Goal: Task Accomplishment & Management: Complete application form

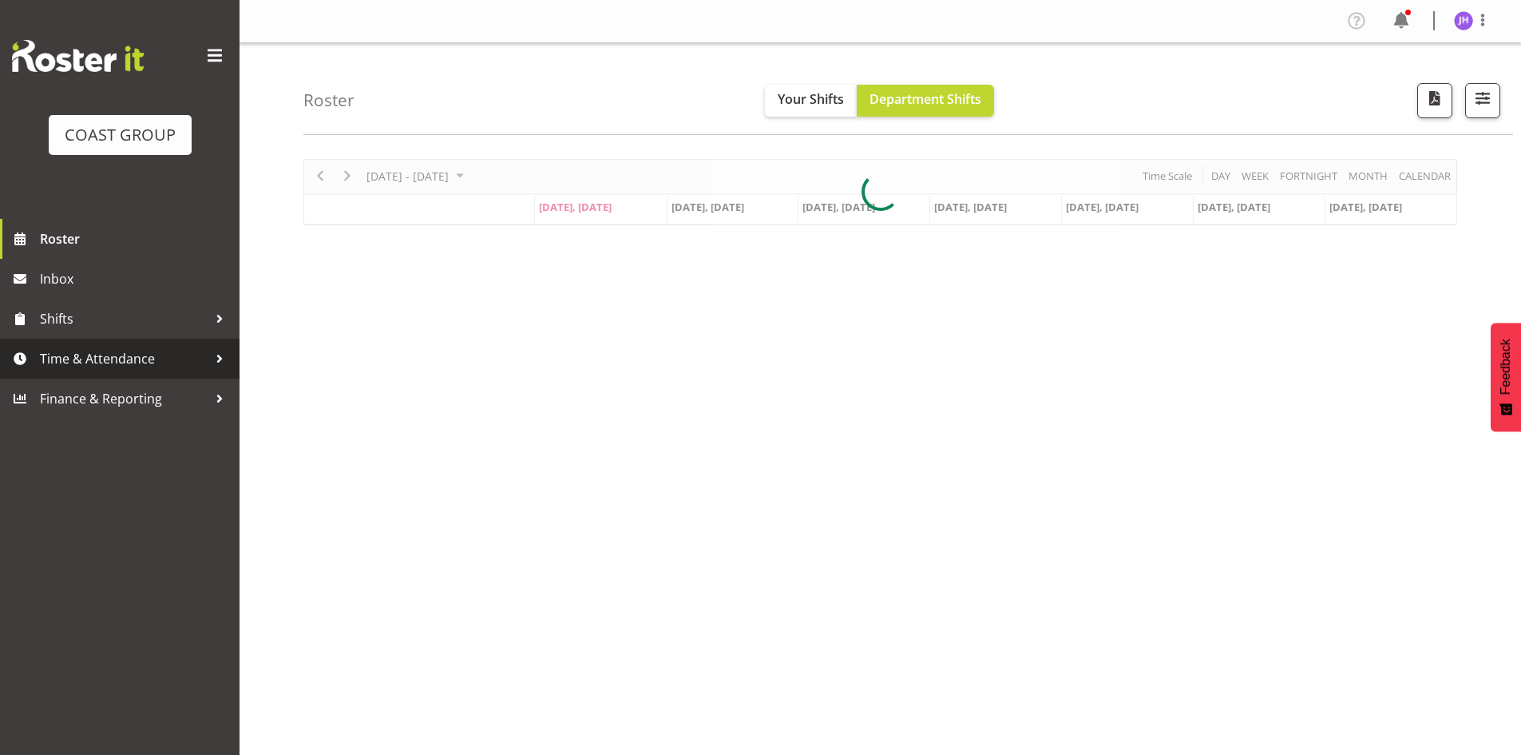
click at [147, 346] on link "Time & Attendance" at bounding box center [120, 359] width 240 height 40
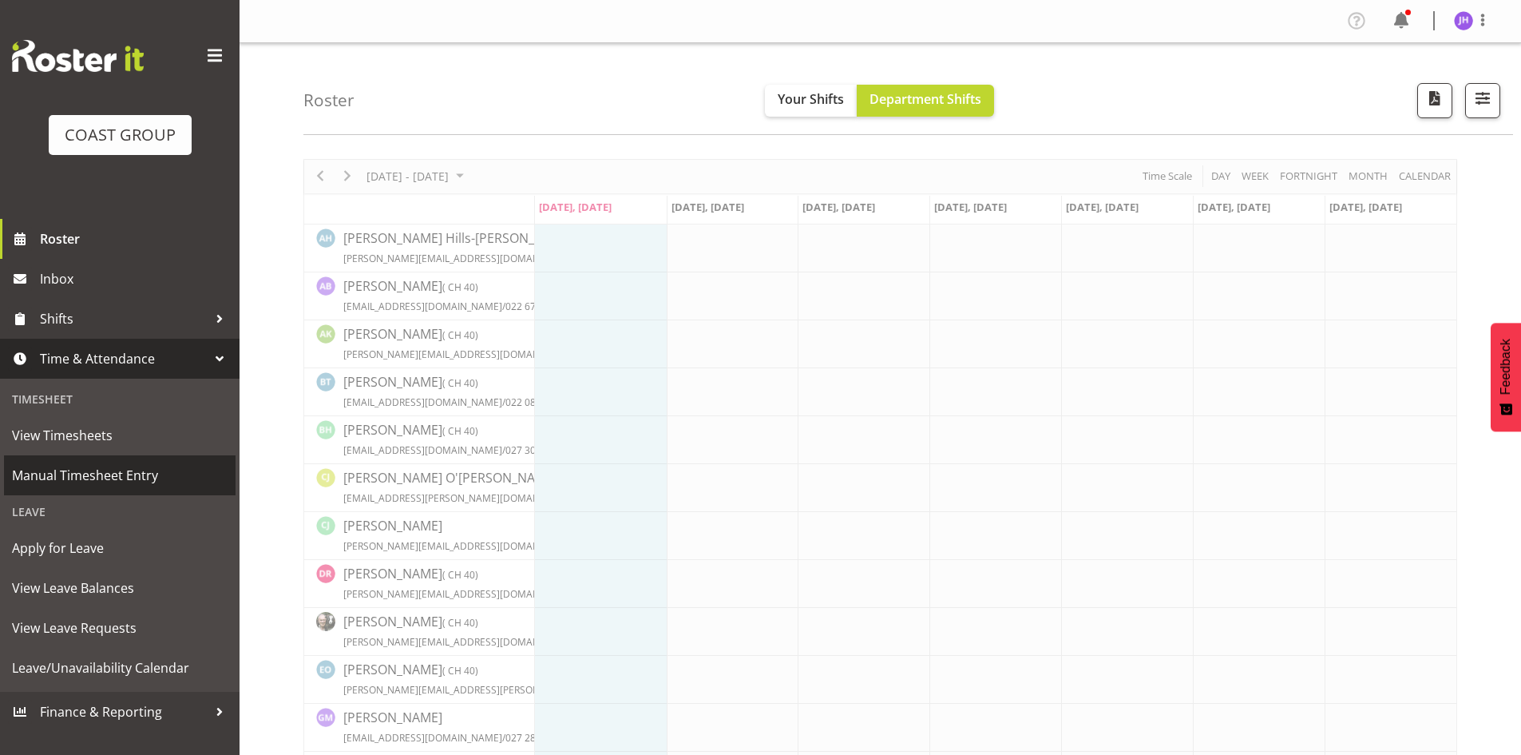
click at [148, 483] on span "Manual Timesheet Entry" at bounding box center [120, 475] width 216 height 24
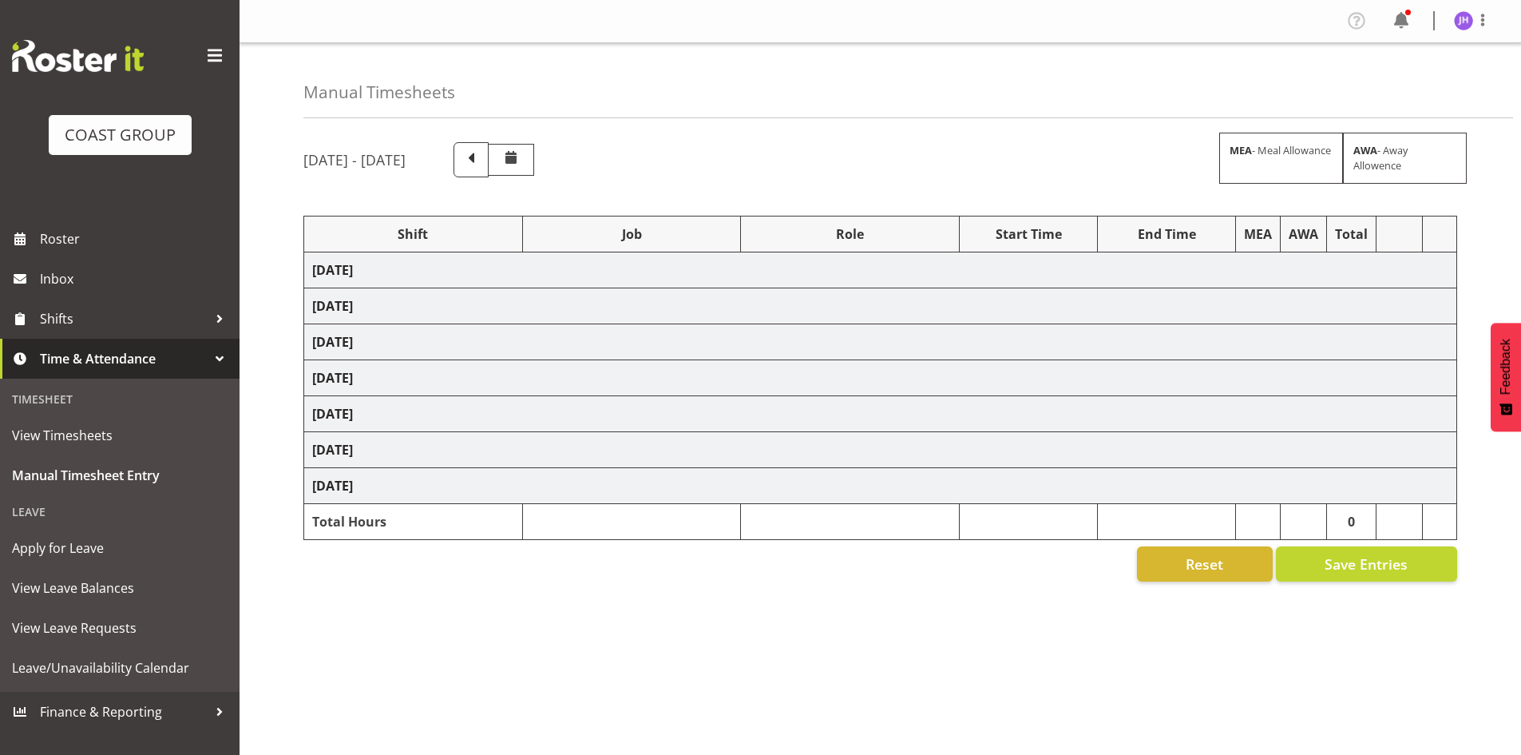
select select "1512"
select select "624"
select select "1512"
select select "624"
select select "1512"
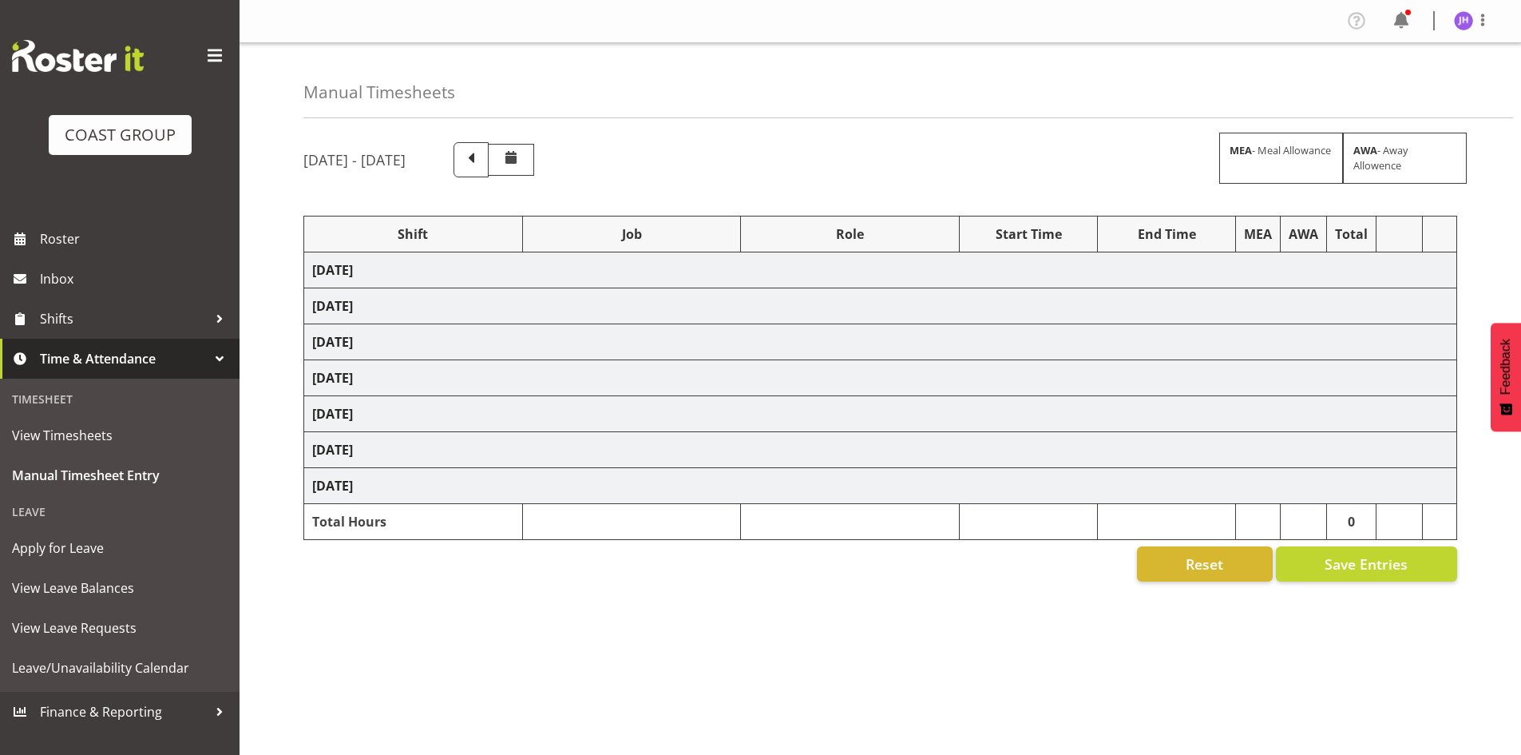
select select "624"
select select "1512"
select select "624"
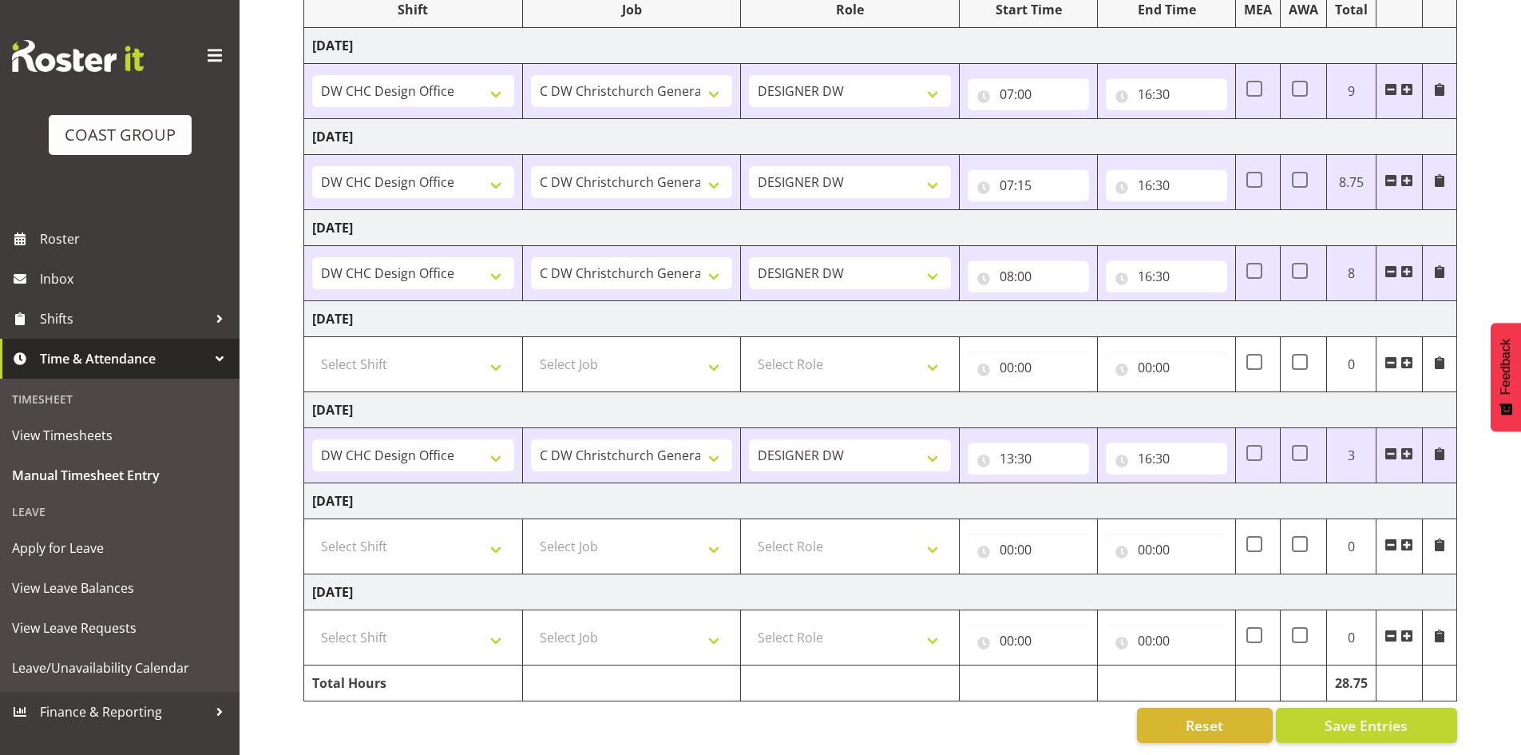
scroll to position [236, 0]
click at [479, 533] on select "Select Shift CHC SIGN ADMIN (LEAVE ALONE, DONT MAKE INACTIVE) DW CHC ARK WORK D…" at bounding box center [413, 546] width 202 height 32
select select "1512"
click at [312, 530] on select "Select Shift CHC SIGN ADMIN (LEAVE ALONE, DONT MAKE INACTIVE) DW CHC ARK WORK D…" at bounding box center [413, 546] width 202 height 32
click at [608, 530] on select "Select Job 1 Carlton Events 1 [PERSON_NAME][GEOGRAPHIC_DATA] 1 [PERSON_NAME][GE…" at bounding box center [632, 546] width 202 height 32
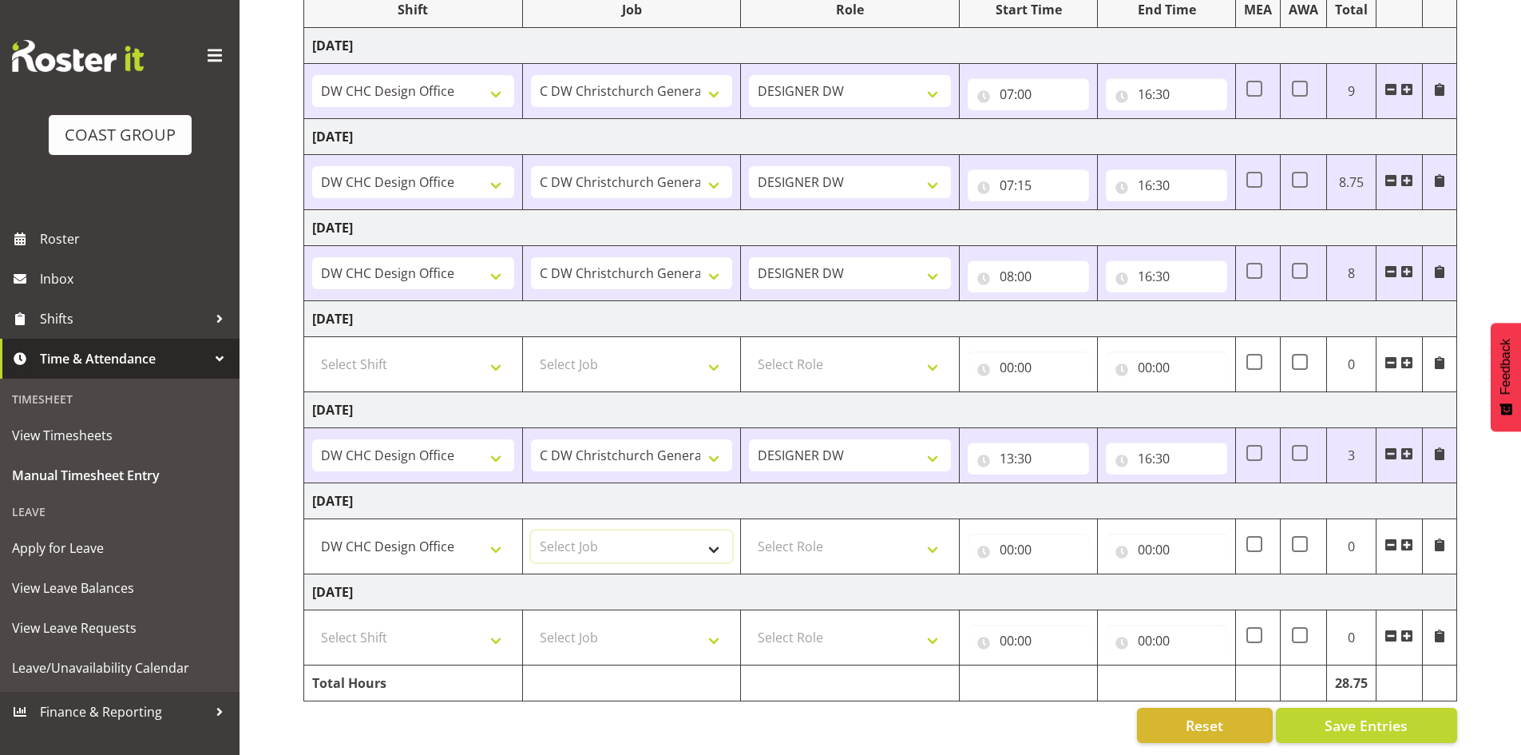
select select "624"
click at [531, 530] on select "Select Job 1 Carlton Events 1 [PERSON_NAME][GEOGRAPHIC_DATA] 1 [PERSON_NAME][GE…" at bounding box center [632, 546] width 202 height 32
click at [814, 536] on select "Select Role DESIGNER [PERSON_NAME]" at bounding box center [850, 546] width 202 height 32
select select "221"
click at [749, 530] on select "Select Role DESIGNER [PERSON_NAME]" at bounding box center [850, 546] width 202 height 32
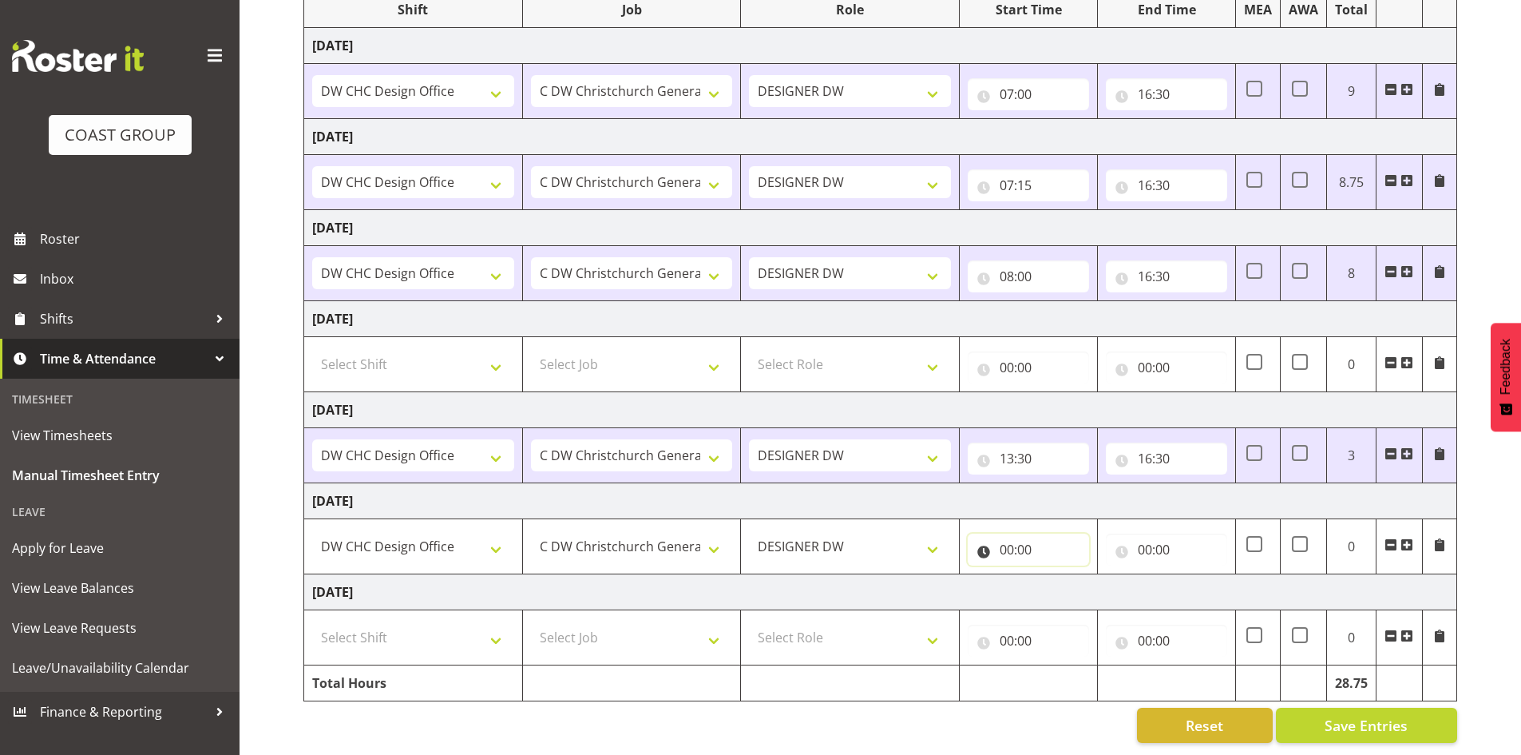
click at [1011, 534] on input "00:00" at bounding box center [1028, 549] width 121 height 32
click at [1063, 578] on select "00 01 02 03 04 05 06 07 08 09 10 11 12 13 14 15 16 17 18 19 20 21 22 23" at bounding box center [1077, 591] width 36 height 32
select select "7"
click at [1059, 575] on select "00 01 02 03 04 05 06 07 08 09 10 11 12 13 14 15 16 17 18 19 20 21 22 23" at bounding box center [1077, 591] width 36 height 32
type input "07:00"
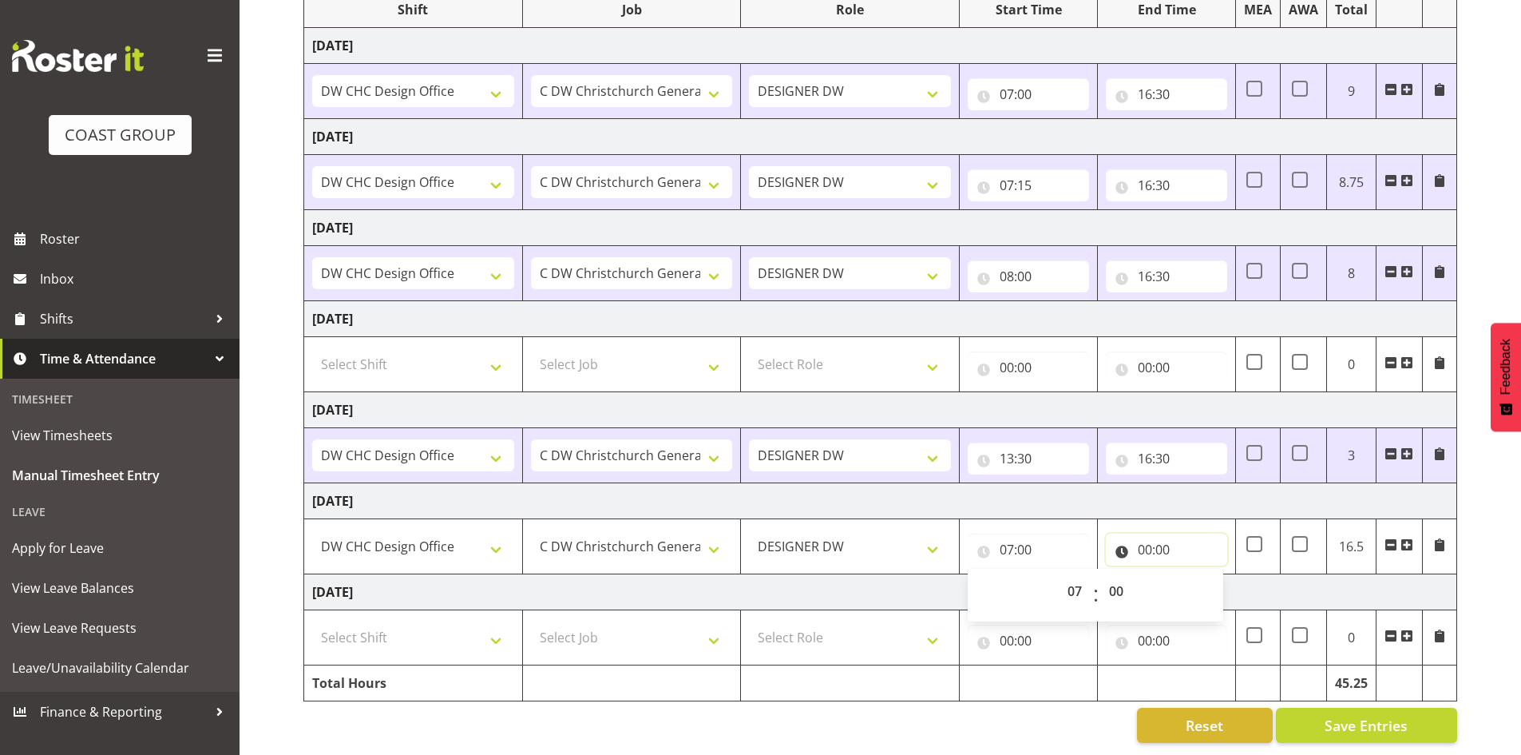
click at [1145, 538] on input "00:00" at bounding box center [1166, 549] width 121 height 32
click at [1187, 575] on div "00 01 02 03 04 05 06 07 08 09 10 11 12 13 14 15 16 17 18 19 20 21 22 23 : 00 01…" at bounding box center [1234, 595] width 256 height 40
click at [1219, 578] on select "00 01 02 03 04 05 06 07 08 09 10 11 12 13 14 15 16 17 18 19 20 21 22 23" at bounding box center [1215, 591] width 36 height 32
select select "17"
click at [1197, 575] on select "00 01 02 03 04 05 06 07 08 09 10 11 12 13 14 15 16 17 18 19 20 21 22 23" at bounding box center [1215, 591] width 36 height 32
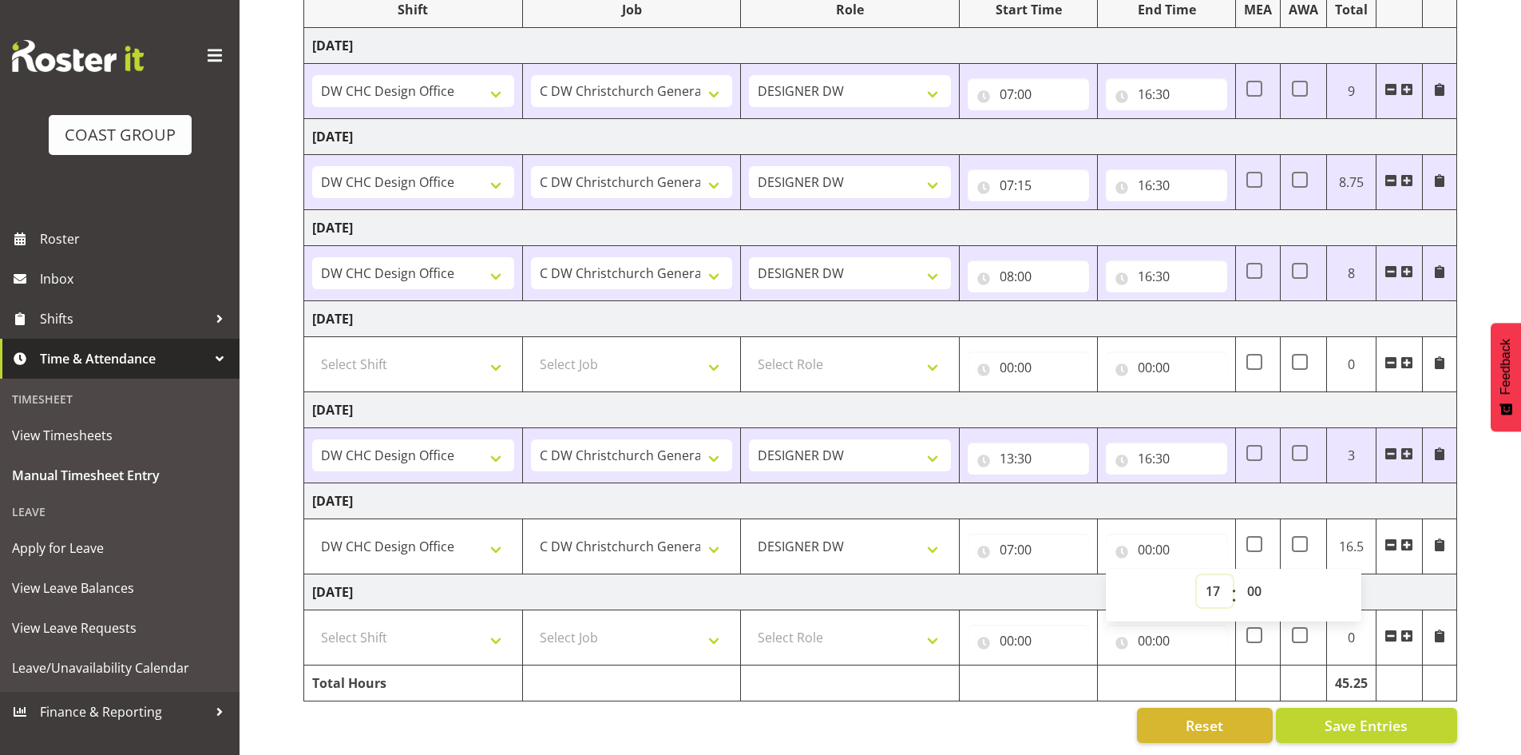
type input "17:00"
click at [1228, 494] on td "[DATE]" at bounding box center [880, 501] width 1153 height 36
click at [1156, 536] on input "17:00" at bounding box center [1166, 549] width 121 height 32
click at [1223, 575] on select "00 01 02 03 04 05 06 07 08 09 10 11 12 13 14 15 16 17 18 19 20 21 22 23" at bounding box center [1215, 591] width 36 height 32
select select "16"
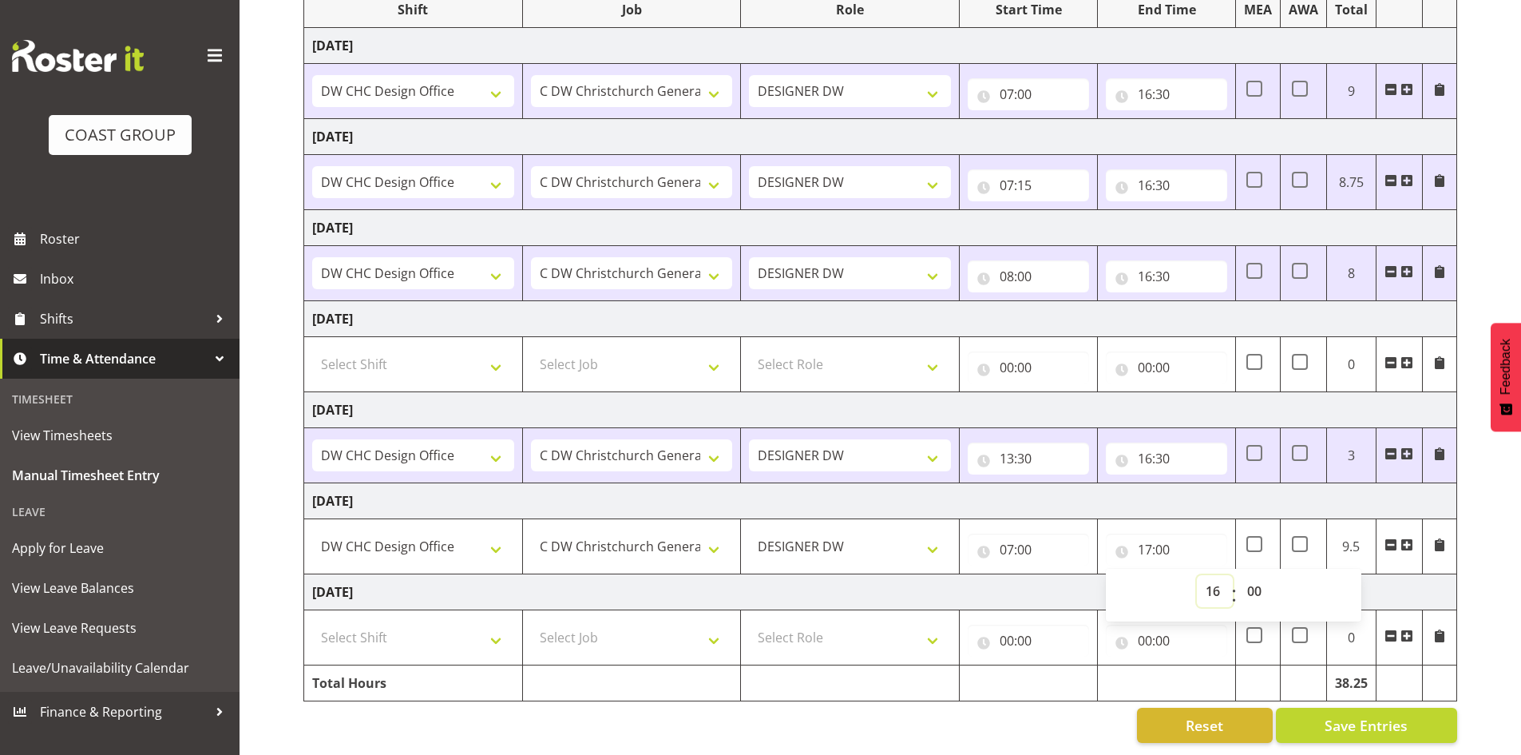
click at [1197, 575] on select "00 01 02 03 04 05 06 07 08 09 10 11 12 13 14 15 16 17 18 19 20 21 22 23" at bounding box center [1215, 591] width 36 height 32
type input "16:00"
click at [1262, 575] on select "00 01 02 03 04 05 06 07 08 09 10 11 12 13 14 15 16 17 18 19 20 21 22 23 24 25 2…" at bounding box center [1256, 591] width 36 height 32
select select "30"
click at [1238, 575] on select "00 01 02 03 04 05 06 07 08 09 10 11 12 13 14 15 16 17 18 19 20 21 22 23 24 25 2…" at bounding box center [1256, 591] width 36 height 32
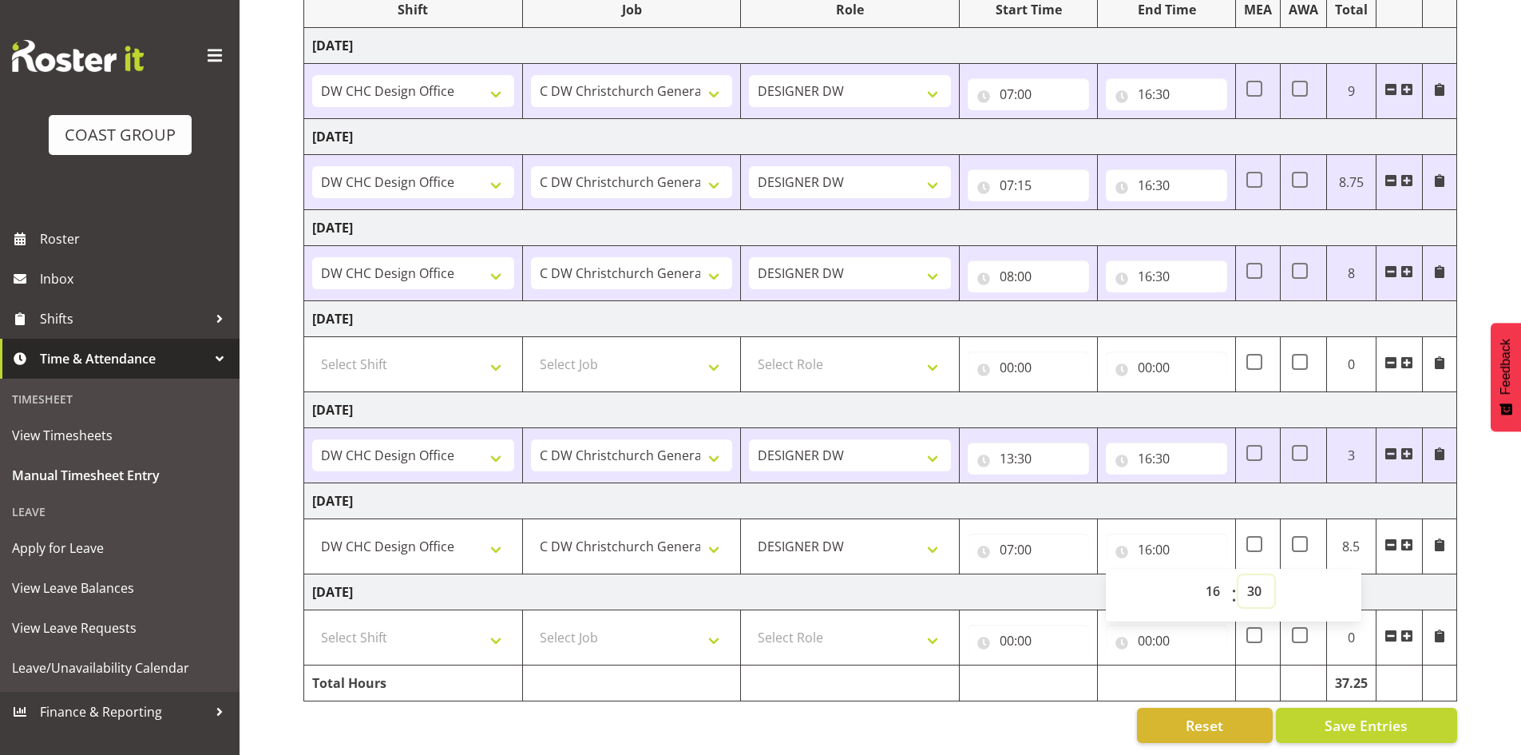
type input "16:30"
click at [1488, 512] on div "[DATE] - [DATE] MEA - Meal Allowance AWA - Away Allowence Shift Job Role Start …" at bounding box center [912, 330] width 1218 height 849
click at [473, 610] on td "Select Shift CHC SIGN ADMIN (LEAVE ALONE, DONT MAKE INACTIVE) DW CHC ARK WORK D…" at bounding box center [413, 637] width 219 height 55
click at [475, 622] on select "Select Shift CHC SIGN ADMIN (LEAVE ALONE, DONT MAKE INACTIVE) DW CHC ARK WORK D…" at bounding box center [413, 637] width 202 height 32
select select "1512"
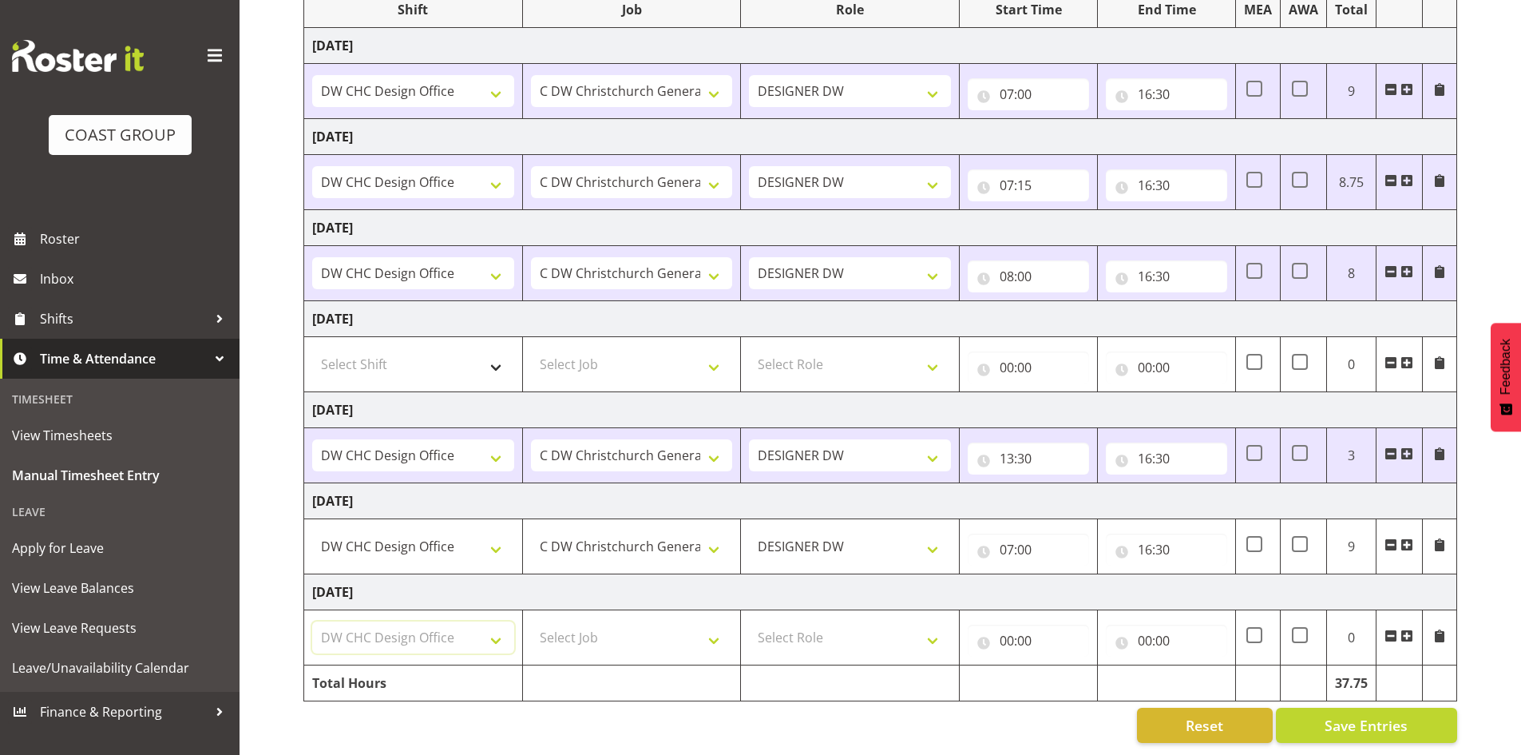
click at [312, 621] on select "Select Shift CHC SIGN ADMIN (LEAVE ALONE, DONT MAKE INACTIVE) DW CHC ARK WORK D…" at bounding box center [413, 637] width 202 height 32
click at [582, 621] on select "Select Job 1 Carlton Events 1 [PERSON_NAME][GEOGRAPHIC_DATA] 1 [PERSON_NAME][GE…" at bounding box center [632, 637] width 202 height 32
select select "624"
click at [531, 621] on select "Select Job 1 Carlton Events 1 [PERSON_NAME][GEOGRAPHIC_DATA] 1 [PERSON_NAME][GE…" at bounding box center [632, 637] width 202 height 32
click at [798, 626] on select "Select Role DESIGNER [PERSON_NAME]" at bounding box center [850, 637] width 202 height 32
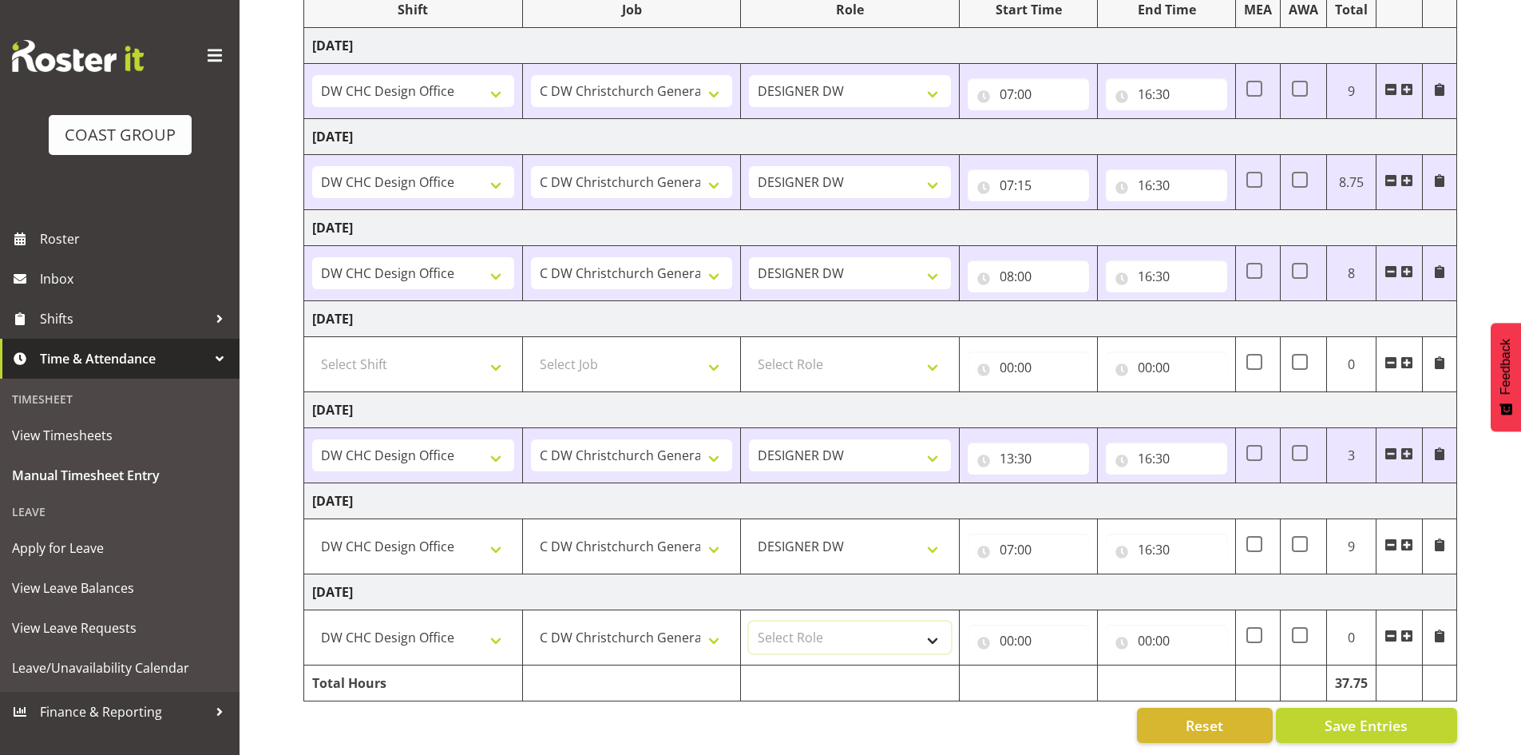
select select "221"
click at [749, 621] on select "Select Role DESIGNER [PERSON_NAME]" at bounding box center [850, 637] width 202 height 32
click at [1018, 627] on input "00:00" at bounding box center [1028, 640] width 121 height 32
click at [1062, 669] on select "00 01 02 03 04 05 06 07 08 09 10 11 12 13 14 15 16 17 18 19 20 21 22 23" at bounding box center [1077, 682] width 36 height 32
select select "7"
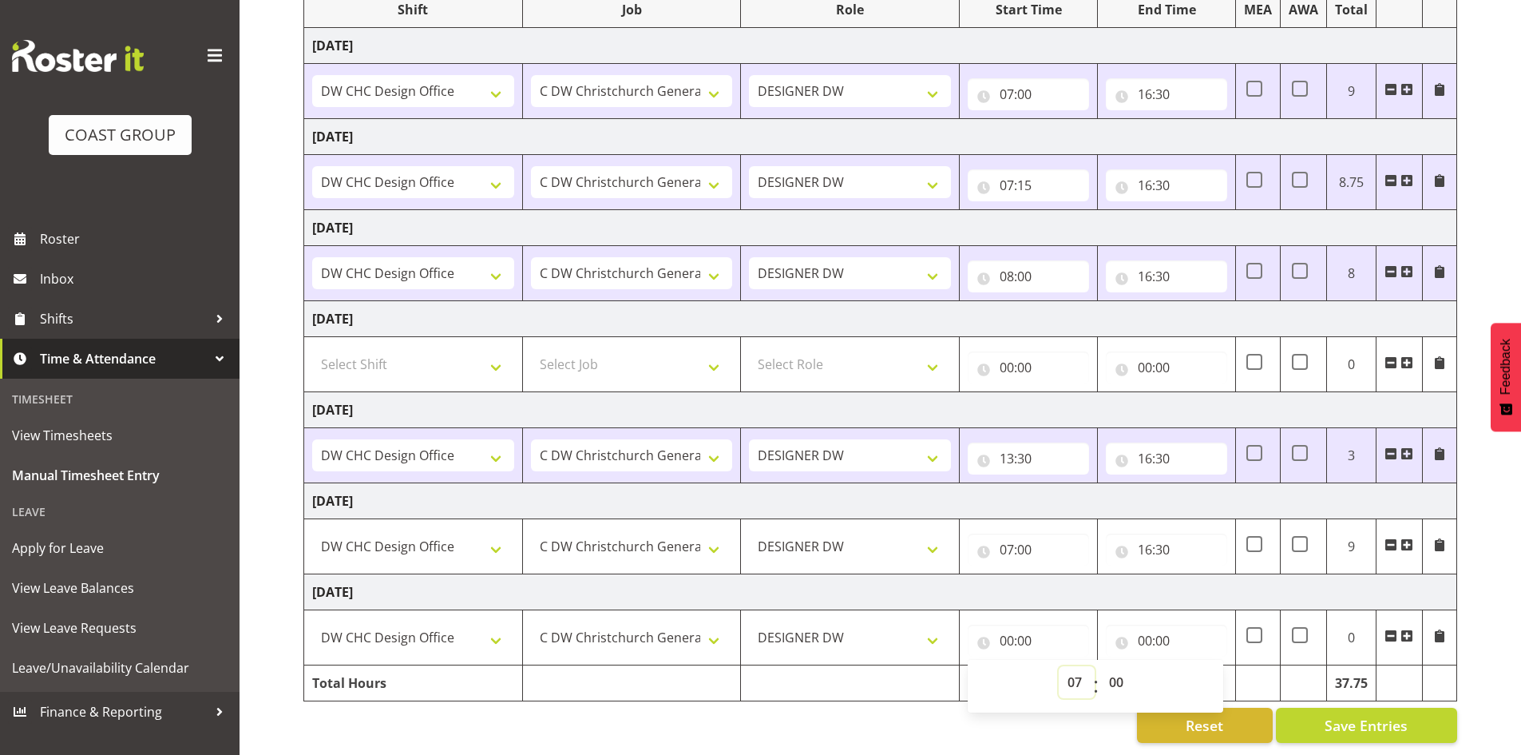
click at [1059, 666] on select "00 01 02 03 04 05 06 07 08 09 10 11 12 13 14 15 16 17 18 19 20 21 22 23" at bounding box center [1077, 682] width 36 height 32
type input "07:00"
click at [1149, 631] on input "00:00" at bounding box center [1166, 640] width 121 height 32
drag, startPoint x: 1210, startPoint y: 672, endPoint x: 1210, endPoint y: 657, distance: 14.4
click at [1210, 672] on select "00 01 02 03 04 05 06 07 08 09 10 11 12 13 14 15 16 17 18 19 20 21 22 23" at bounding box center [1215, 682] width 36 height 32
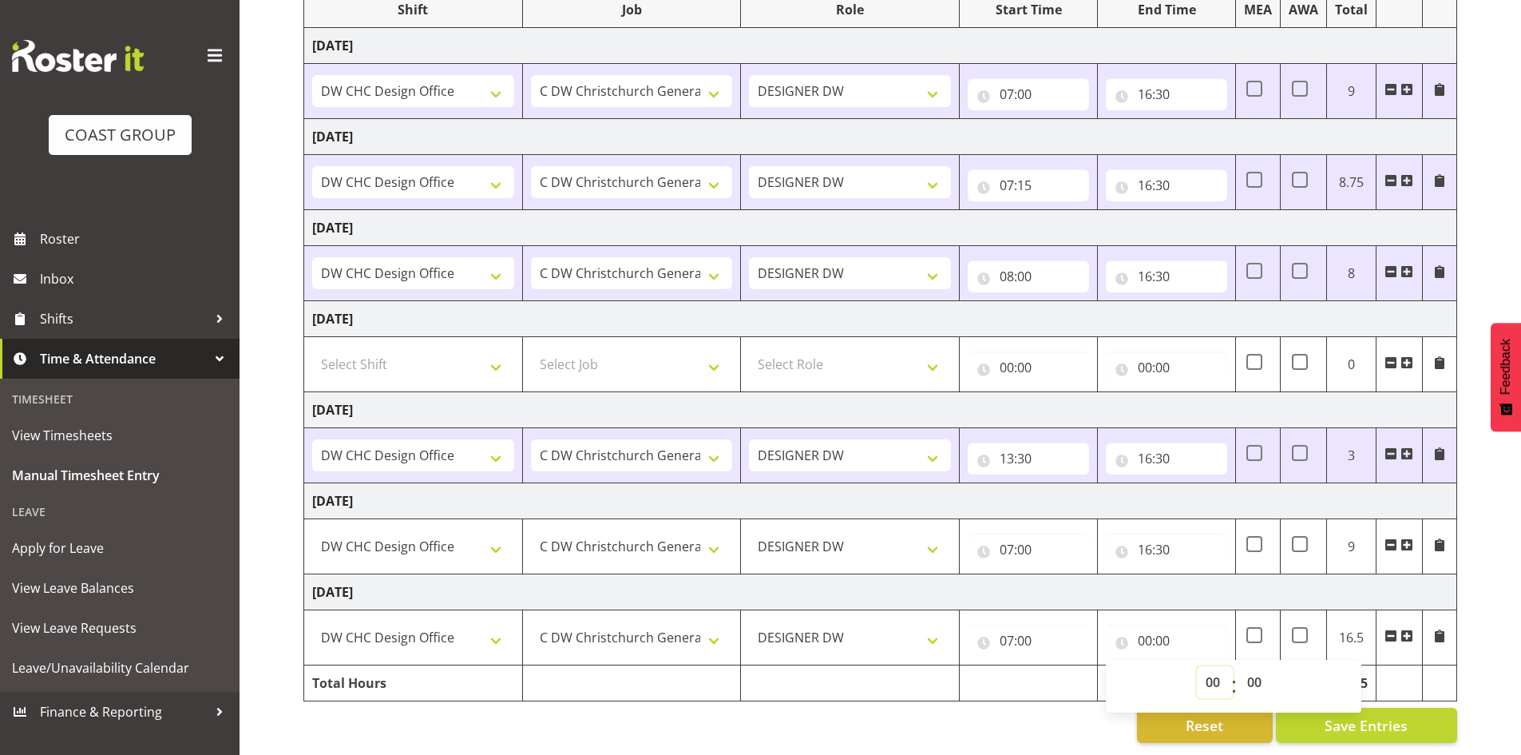
select select "16"
click at [1197, 666] on select "00 01 02 03 04 05 06 07 08 09 10 11 12 13 14 15 16 17 18 19 20 21 22 23" at bounding box center [1215, 682] width 36 height 32
type input "16:00"
click at [1256, 667] on select "00 01 02 03 04 05 06 07 08 09 10 11 12 13 14 15 16 17 18 19 20 21 22 23 24 25 2…" at bounding box center [1256, 682] width 36 height 32
select select "30"
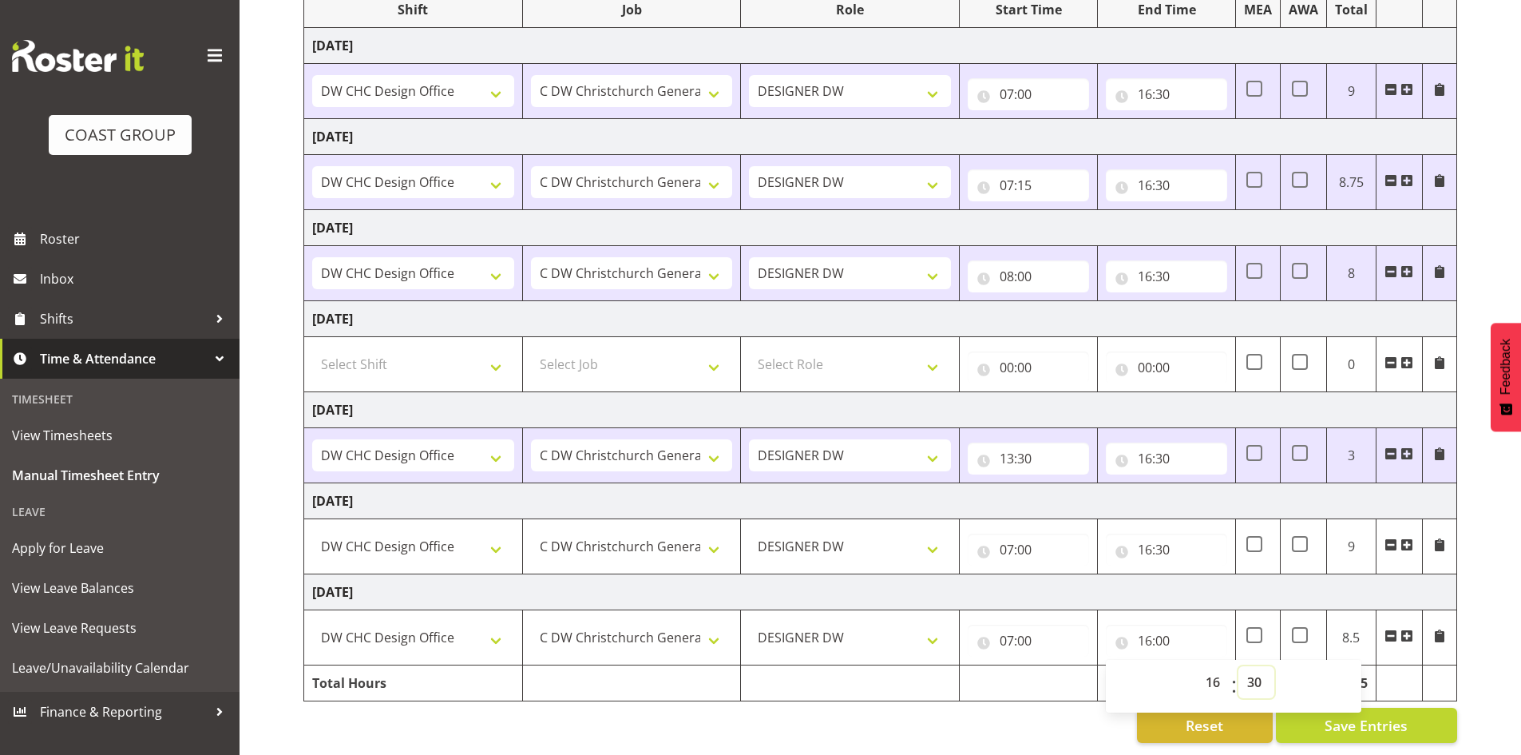
click at [1238, 666] on select "00 01 02 03 04 05 06 07 08 09 10 11 12 13 14 15 16 17 18 19 20 21 22 23 24 25 2…" at bounding box center [1256, 682] width 36 height 32
type input "16:30"
click at [1476, 637] on div "[DATE] - [DATE] MEA - Meal Allowance AWA - Away Allowence Shift Job Role Start …" at bounding box center [912, 330] width 1218 height 849
click at [1408, 538] on span at bounding box center [1407, 544] width 13 height 13
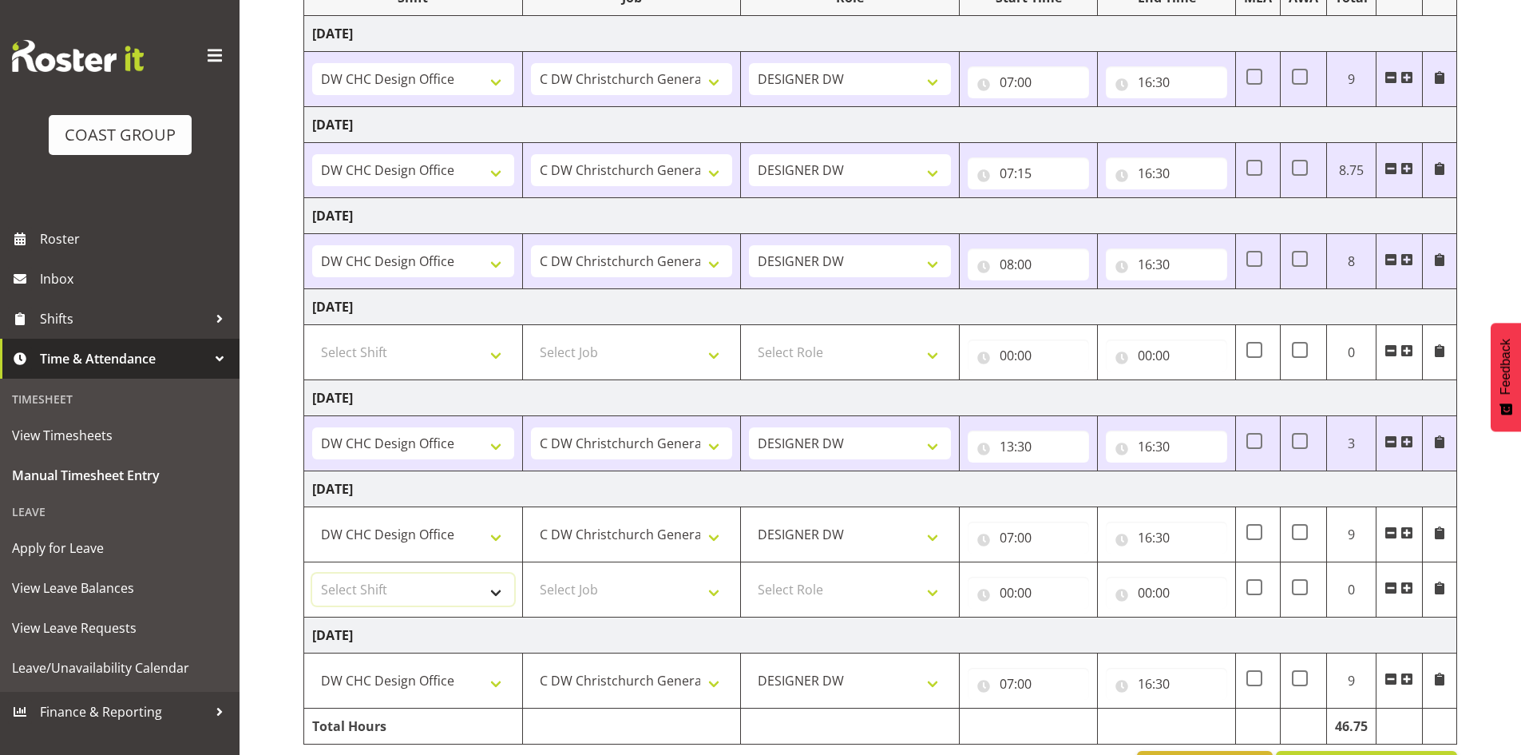
click at [466, 593] on select "Select Shift CHC SIGN ADMIN (LEAVE ALONE, DONT MAKE INACTIVE) DW CHC ARK WORK D…" at bounding box center [413, 589] width 202 height 32
select select "1512"
click at [312, 573] on select "Select Shift CHC SIGN ADMIN (LEAVE ALONE, DONT MAKE INACTIVE) DW CHC ARK WORK D…" at bounding box center [413, 589] width 202 height 32
click at [653, 585] on select "Select Job 1 Carlton Events 1 [PERSON_NAME][GEOGRAPHIC_DATA] 1 [PERSON_NAME][GE…" at bounding box center [632, 589] width 202 height 32
select select "624"
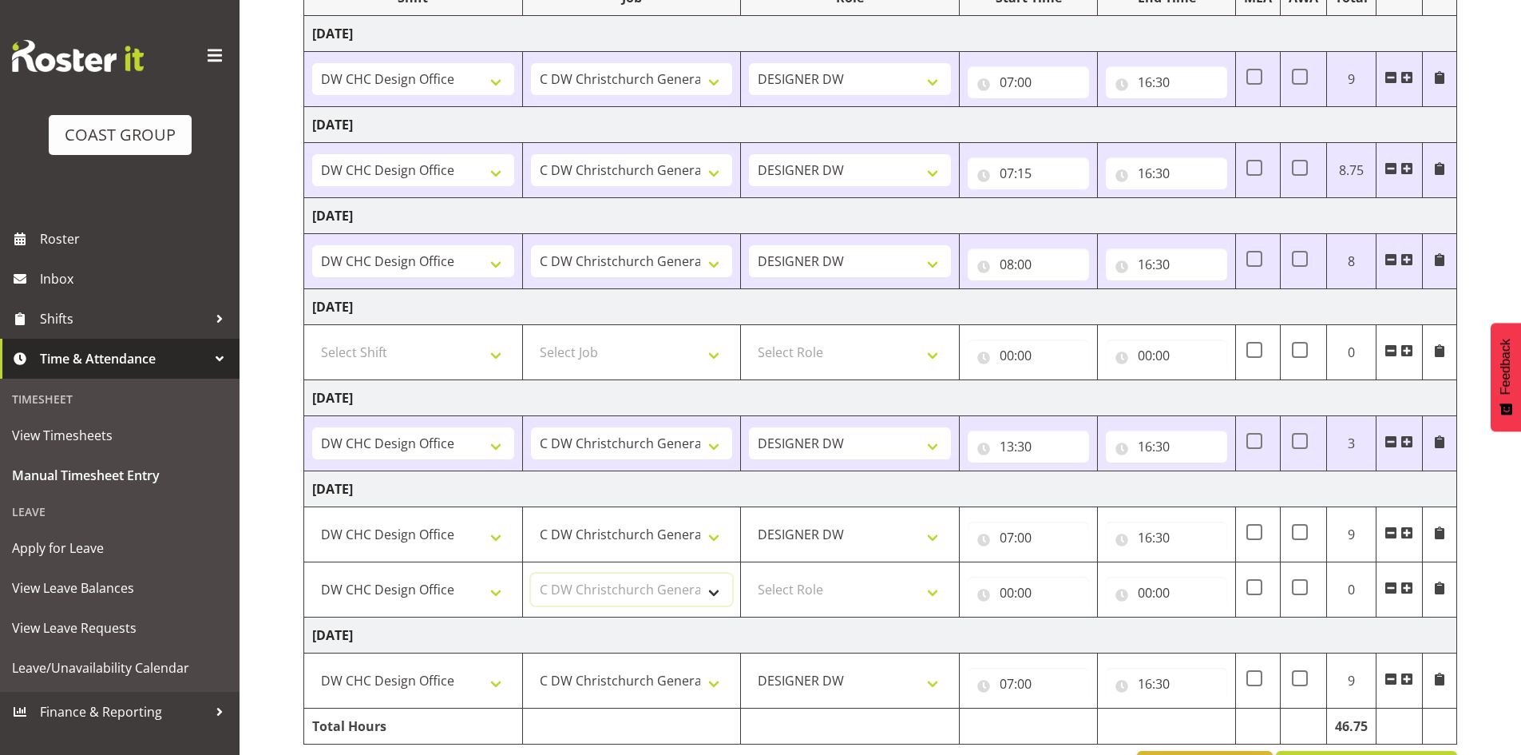
click at [531, 573] on select "Select Job 1 Carlton Events 1 [PERSON_NAME][GEOGRAPHIC_DATA] 1 [PERSON_NAME][GE…" at bounding box center [632, 589] width 202 height 32
click at [814, 600] on select "Select Role DESIGNER [PERSON_NAME]" at bounding box center [850, 589] width 202 height 32
select select "221"
click at [749, 573] on select "Select Role DESIGNER [PERSON_NAME]" at bounding box center [850, 589] width 202 height 32
click at [1009, 593] on input "00:00" at bounding box center [1028, 593] width 121 height 32
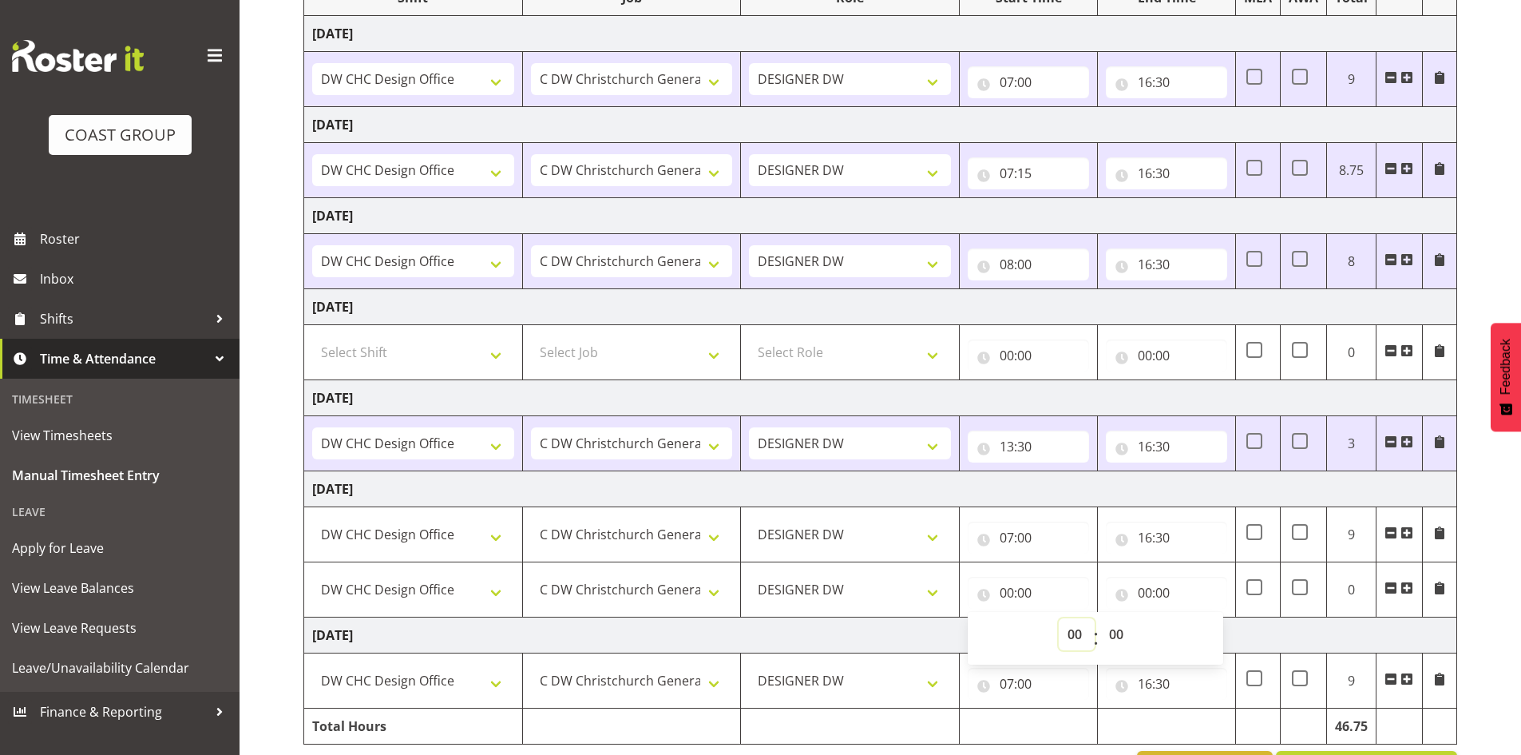
click at [1072, 631] on select "00 01 02 03 04 05 06 07 08 09 10 11 12 13 14 15 16 17 18 19 20 21 22 23" at bounding box center [1077, 634] width 36 height 32
select select "17"
click at [1059, 618] on select "00 01 02 03 04 05 06 07 08 09 10 11 12 13 14 15 16 17 18 19 20 21 22 23" at bounding box center [1077, 634] width 36 height 32
type input "17:00"
click at [1151, 596] on input "00:00" at bounding box center [1166, 593] width 121 height 32
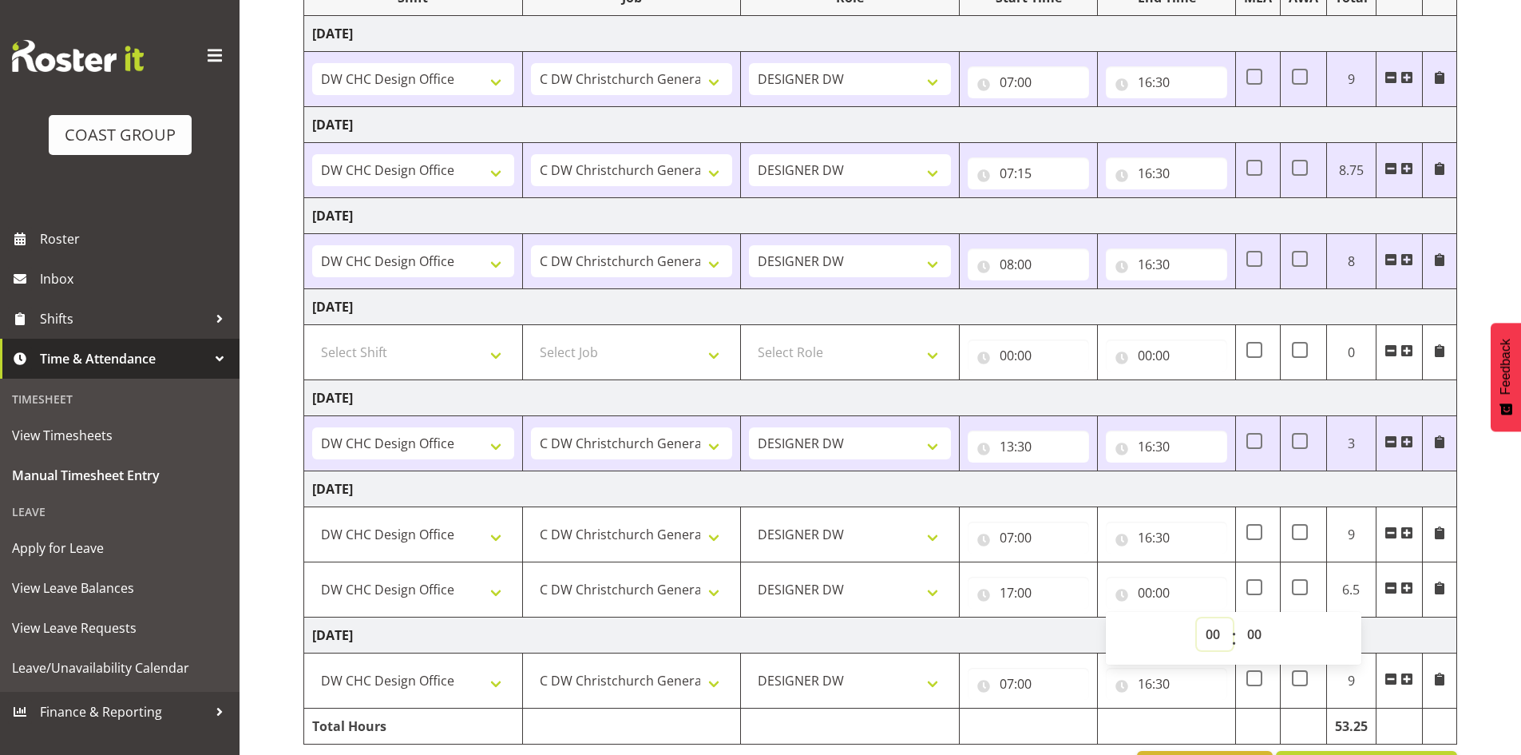
click at [1207, 636] on select "00 01 02 03 04 05 06 07 08 09 10 11 12 13 14 15 16 17 18 19 20 21 22 23" at bounding box center [1215, 634] width 36 height 32
select select "19"
click at [1197, 618] on select "00 01 02 03 04 05 06 07 08 09 10 11 12 13 14 15 16 17 18 19 20 21 22 23" at bounding box center [1215, 634] width 36 height 32
type input "19:00"
click at [1436, 641] on td "[DATE]" at bounding box center [880, 635] width 1153 height 36
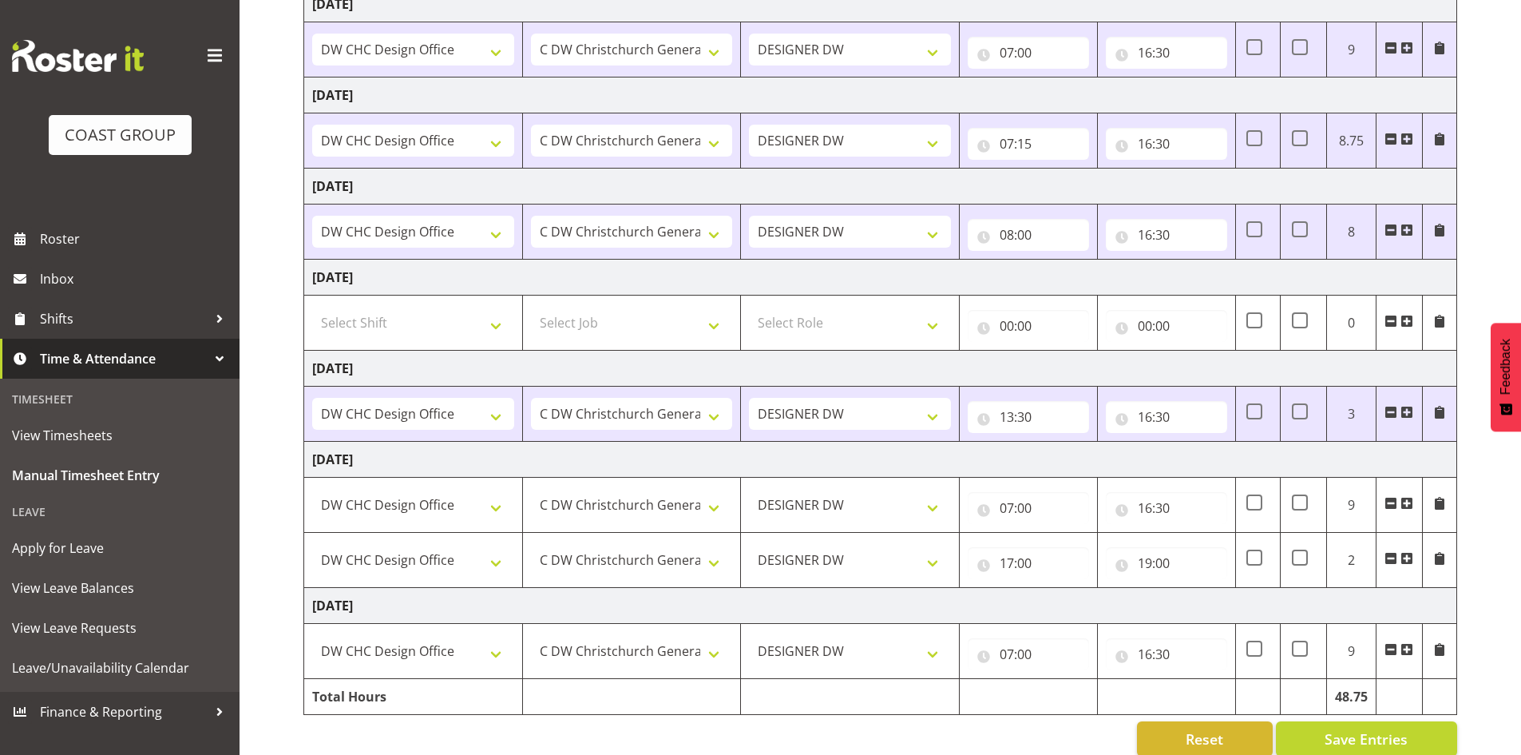
scroll to position [291, 0]
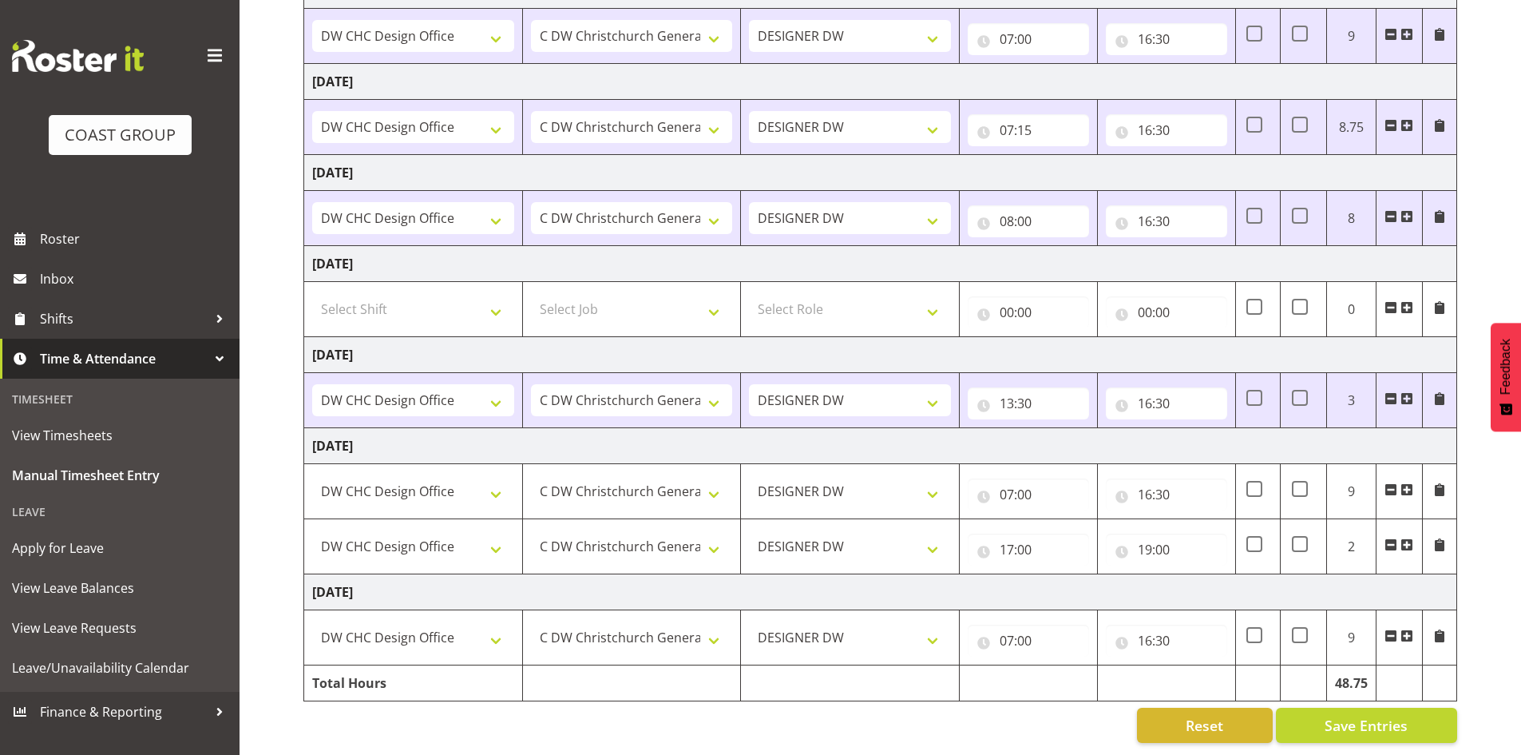
click at [1407, 628] on span at bounding box center [1407, 637] width 13 height 18
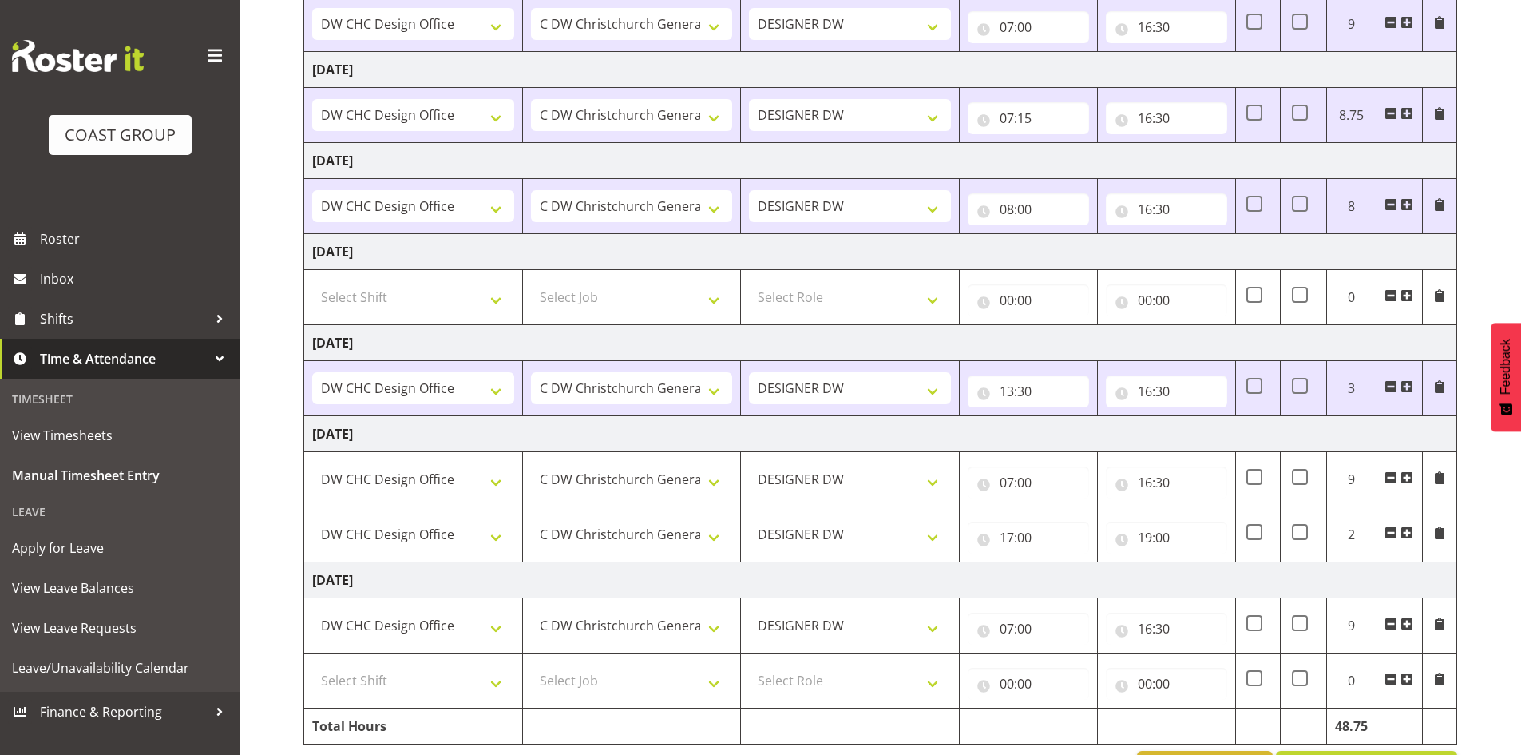
click at [1409, 623] on span at bounding box center [1407, 623] width 13 height 13
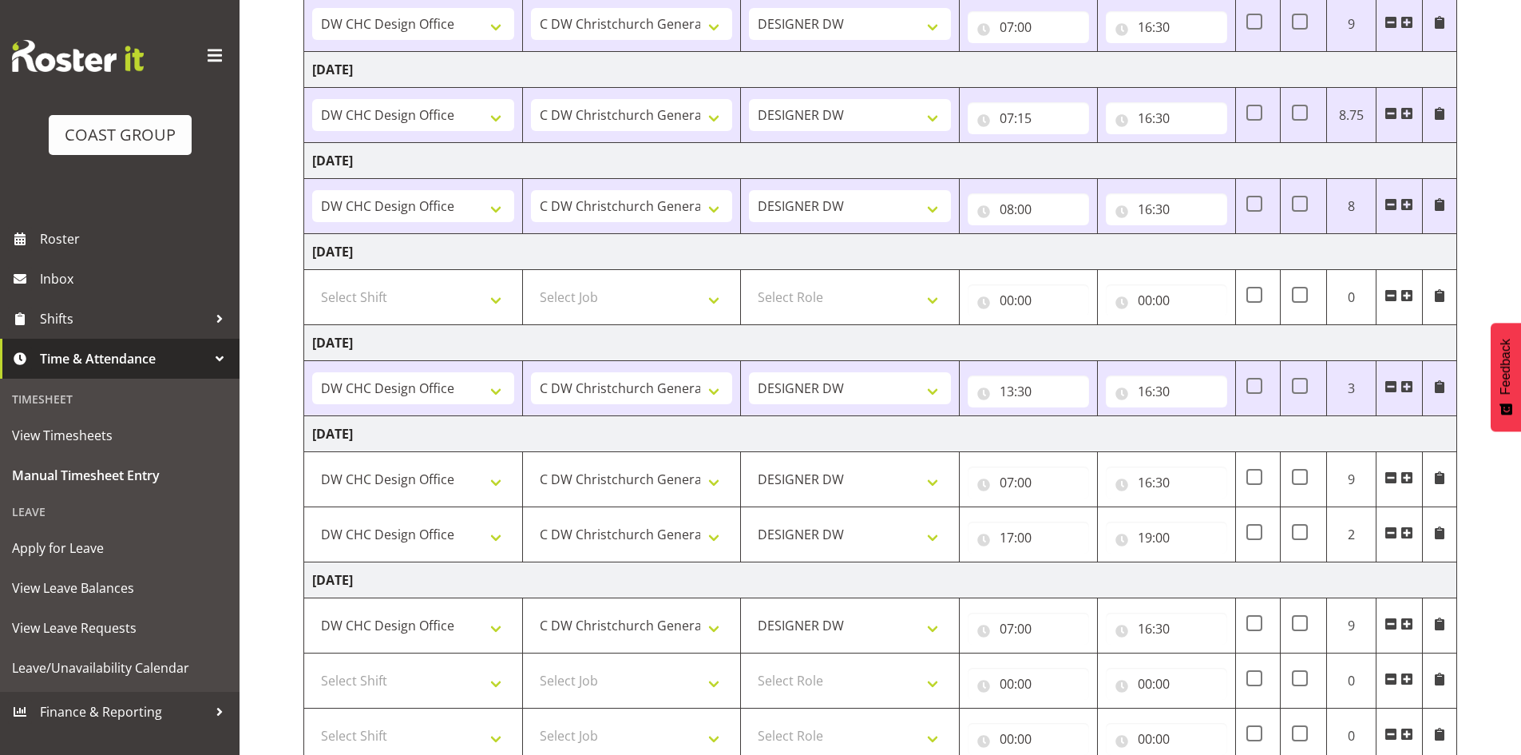
click at [1409, 623] on span at bounding box center [1407, 623] width 13 height 13
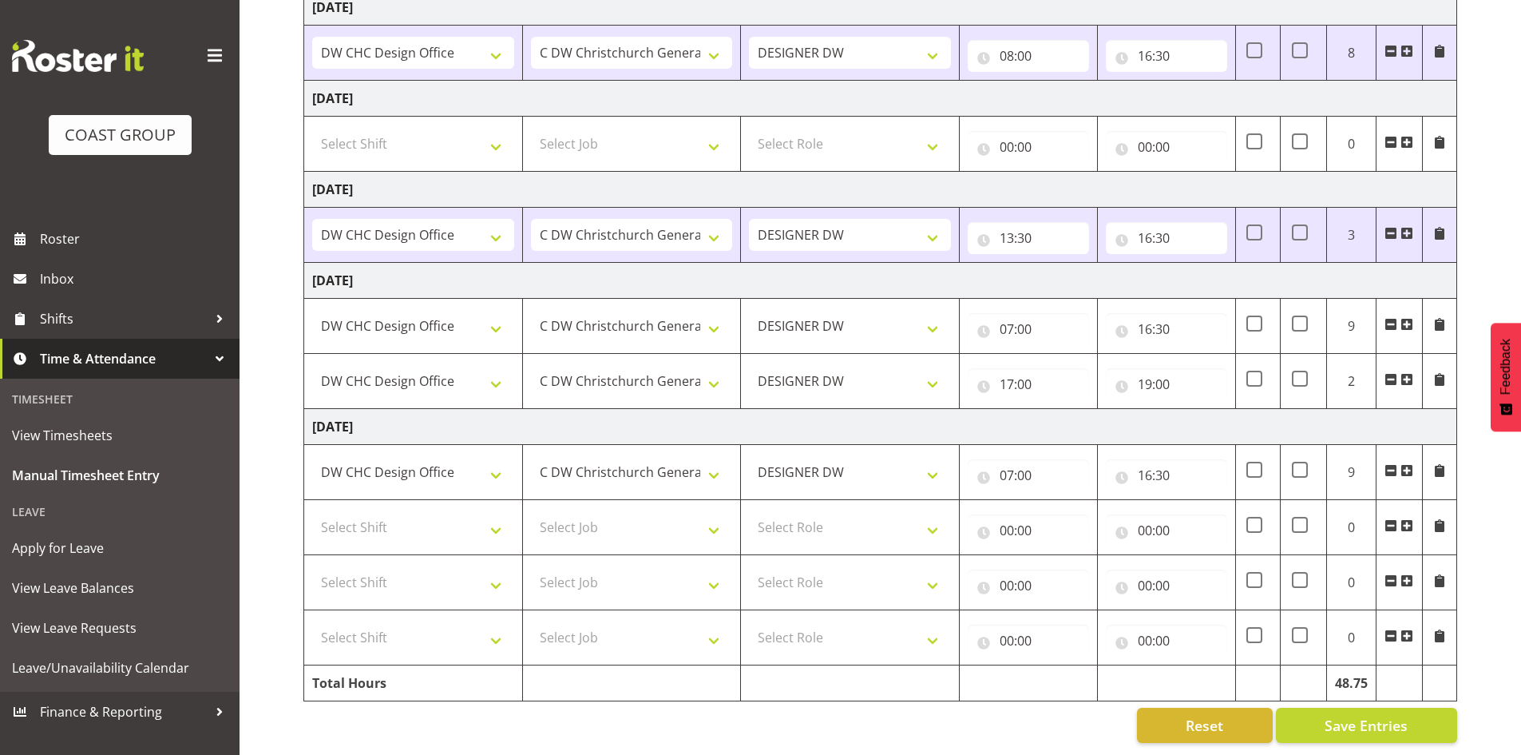
scroll to position [457, 0]
click at [1397, 629] on span at bounding box center [1391, 635] width 13 height 13
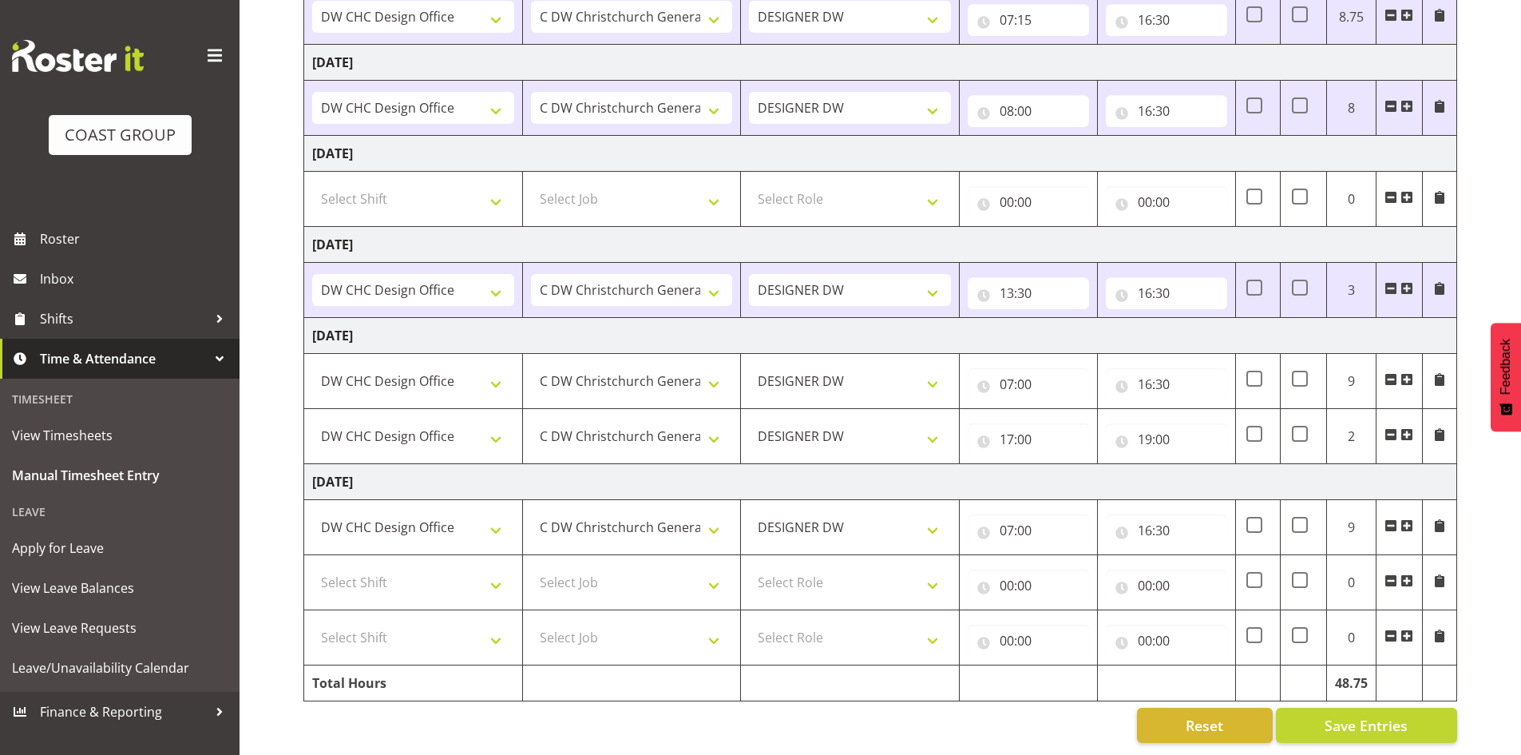
scroll to position [402, 0]
click at [1390, 585] on td at bounding box center [1399, 582] width 46 height 55
click at [1389, 629] on span at bounding box center [1391, 635] width 13 height 13
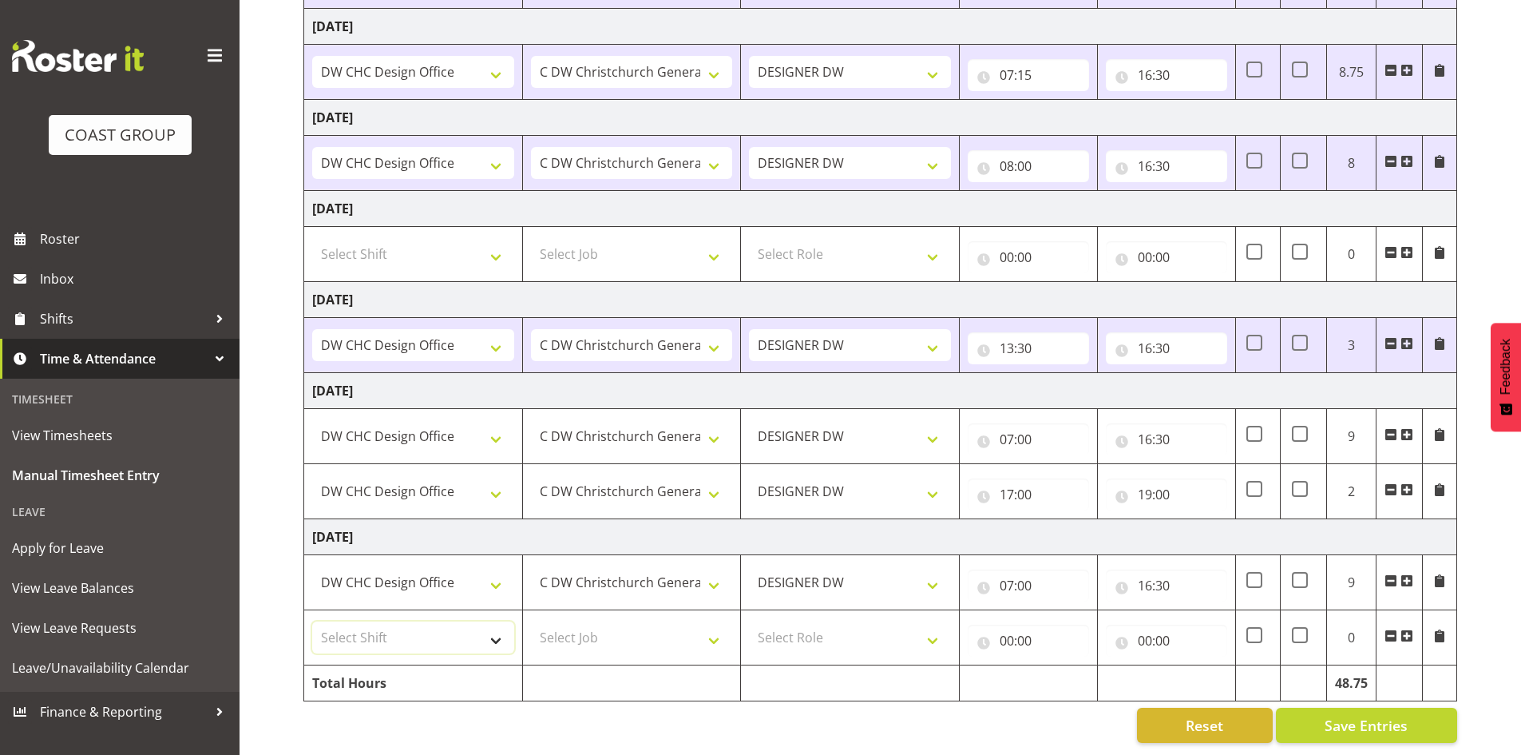
click at [443, 621] on select "Select Shift CHC SIGN ADMIN (LEAVE ALONE, DONT MAKE INACTIVE) DW CHC ARK WORK D…" at bounding box center [413, 637] width 202 height 32
select select "1512"
click at [312, 621] on select "Select Shift CHC SIGN ADMIN (LEAVE ALONE, DONT MAKE INACTIVE) DW CHC ARK WORK D…" at bounding box center [413, 637] width 202 height 32
click at [636, 626] on select "Select Job 1 Carlton Events 1 [PERSON_NAME][GEOGRAPHIC_DATA] 1 [PERSON_NAME][GE…" at bounding box center [632, 637] width 202 height 32
select select "624"
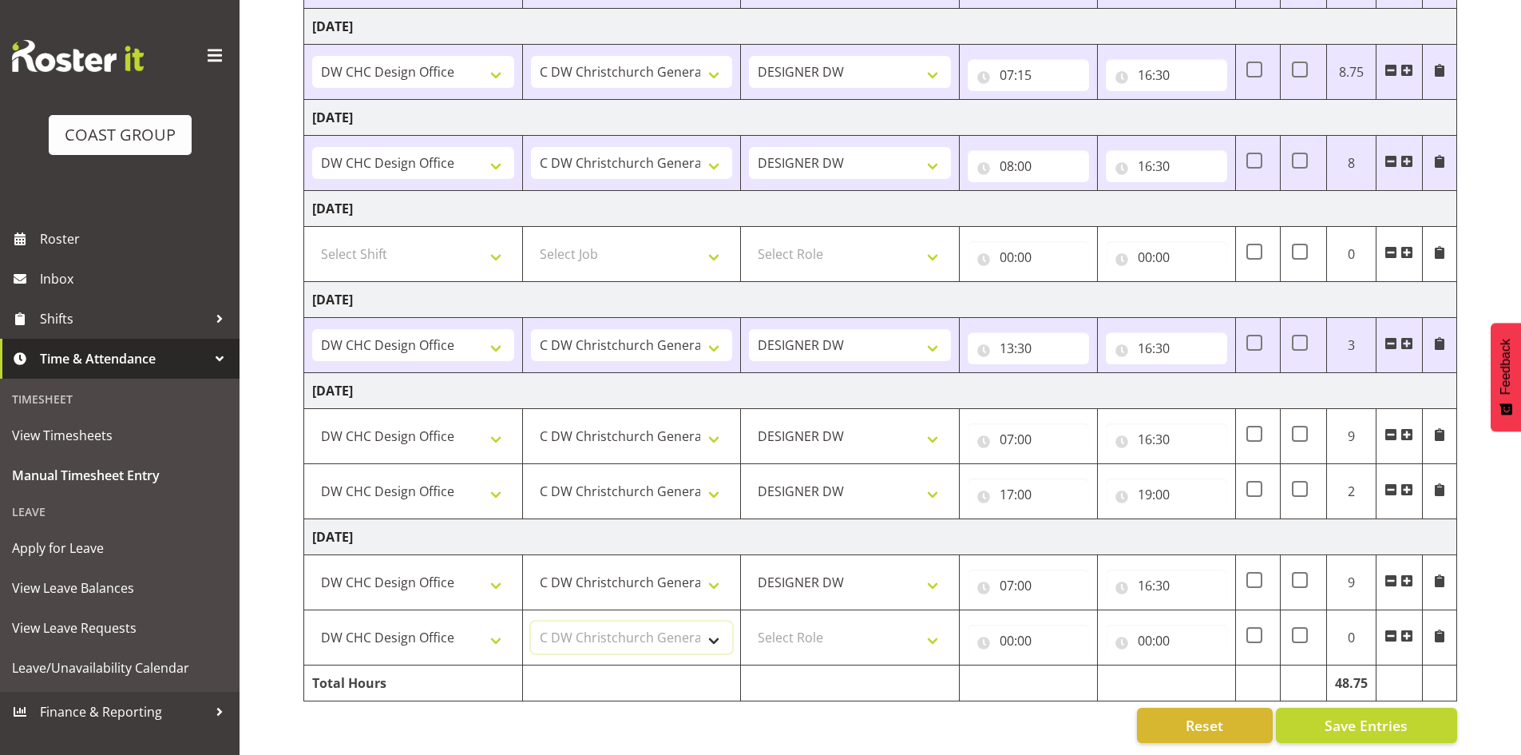
click at [531, 621] on select "Select Job 1 Carlton Events 1 [PERSON_NAME][GEOGRAPHIC_DATA] 1 [PERSON_NAME][GE…" at bounding box center [632, 637] width 202 height 32
click at [768, 625] on select "Select Role DESIGNER [PERSON_NAME]" at bounding box center [850, 637] width 202 height 32
select select "221"
click at [749, 621] on select "Select Role DESIGNER [PERSON_NAME]" at bounding box center [850, 637] width 202 height 32
click at [1028, 636] on input "00:00" at bounding box center [1028, 640] width 121 height 32
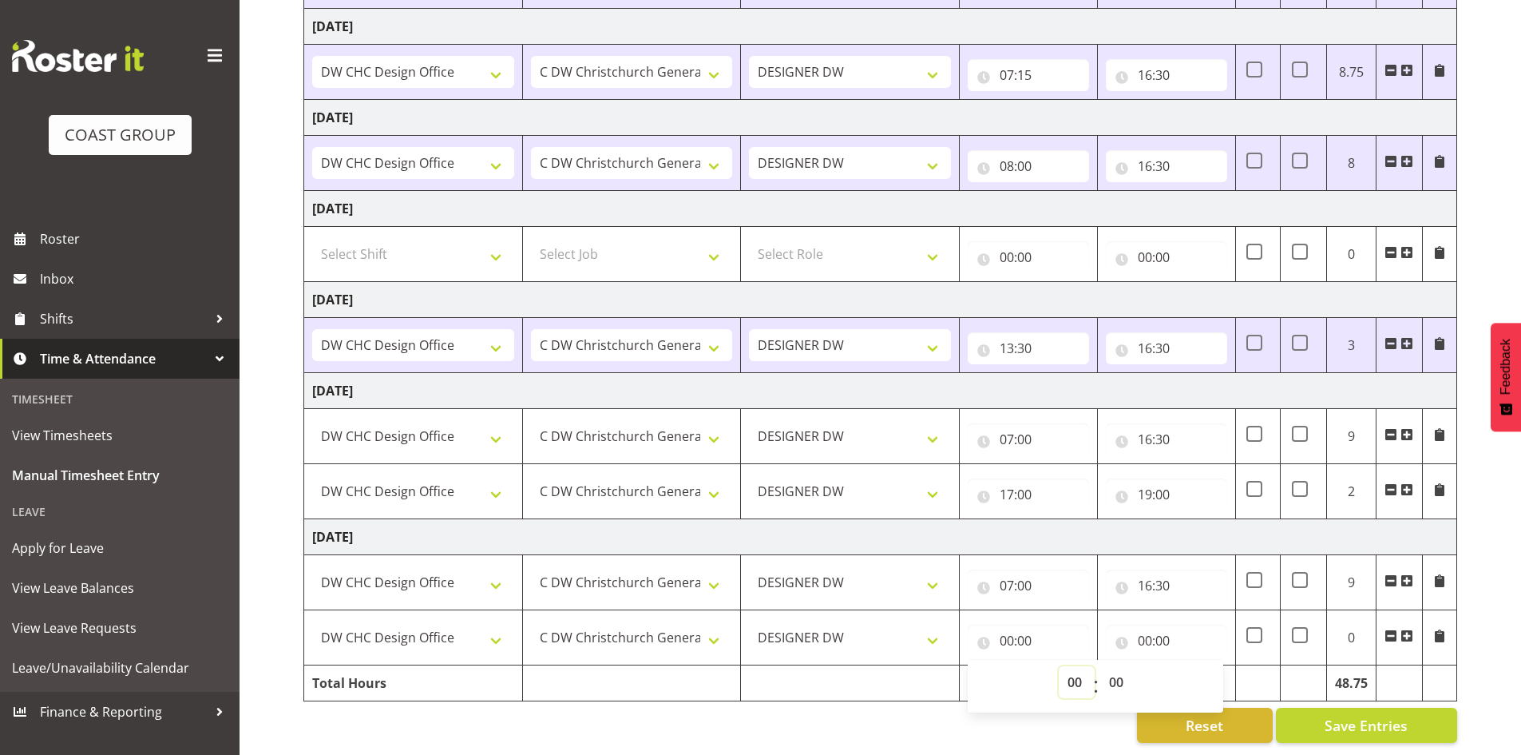
drag, startPoint x: 1075, startPoint y: 664, endPoint x: 1076, endPoint y: 655, distance: 8.9
click at [1075, 666] on select "00 01 02 03 04 05 06 07 08 09 10 11 12 13 14 15 16 17 18 19 20 21 22 23" at bounding box center [1077, 682] width 36 height 32
select select "17"
click at [1059, 666] on select "00 01 02 03 04 05 06 07 08 09 10 11 12 13 14 15 16 17 18 19 20 21 22 23" at bounding box center [1077, 682] width 36 height 32
type input "17:00"
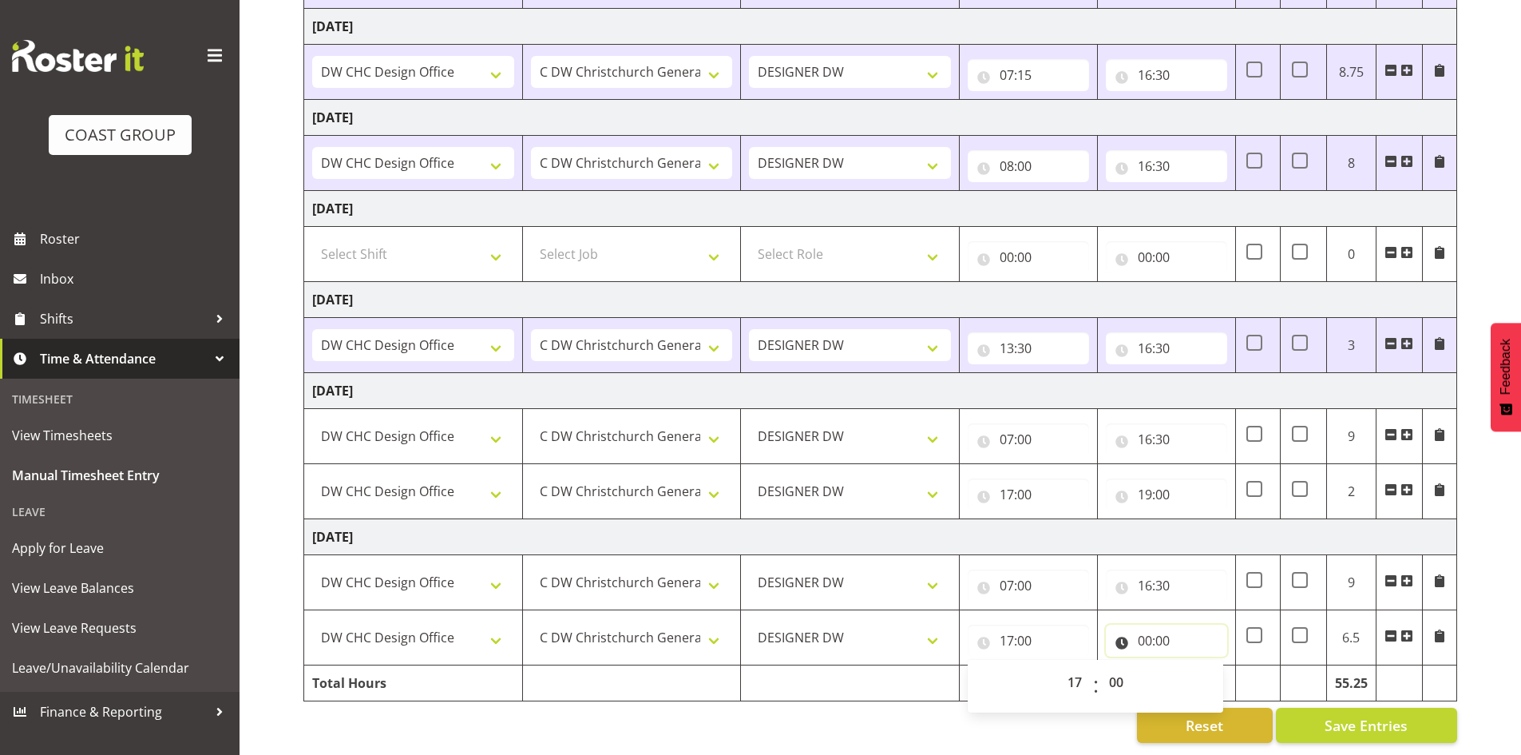
click at [1155, 632] on input "00:00" at bounding box center [1166, 640] width 121 height 32
drag, startPoint x: 1209, startPoint y: 664, endPoint x: 1218, endPoint y: 668, distance: 9.6
click at [1209, 666] on select "00 01 02 03 04 05 06 07 08 09 10 11 12 13 14 15 16 17 18 19 20 21 22 23" at bounding box center [1215, 682] width 36 height 32
select select "19"
click at [1197, 666] on select "00 01 02 03 04 05 06 07 08 09 10 11 12 13 14 15 16 17 18 19 20 21 22 23" at bounding box center [1215, 682] width 36 height 32
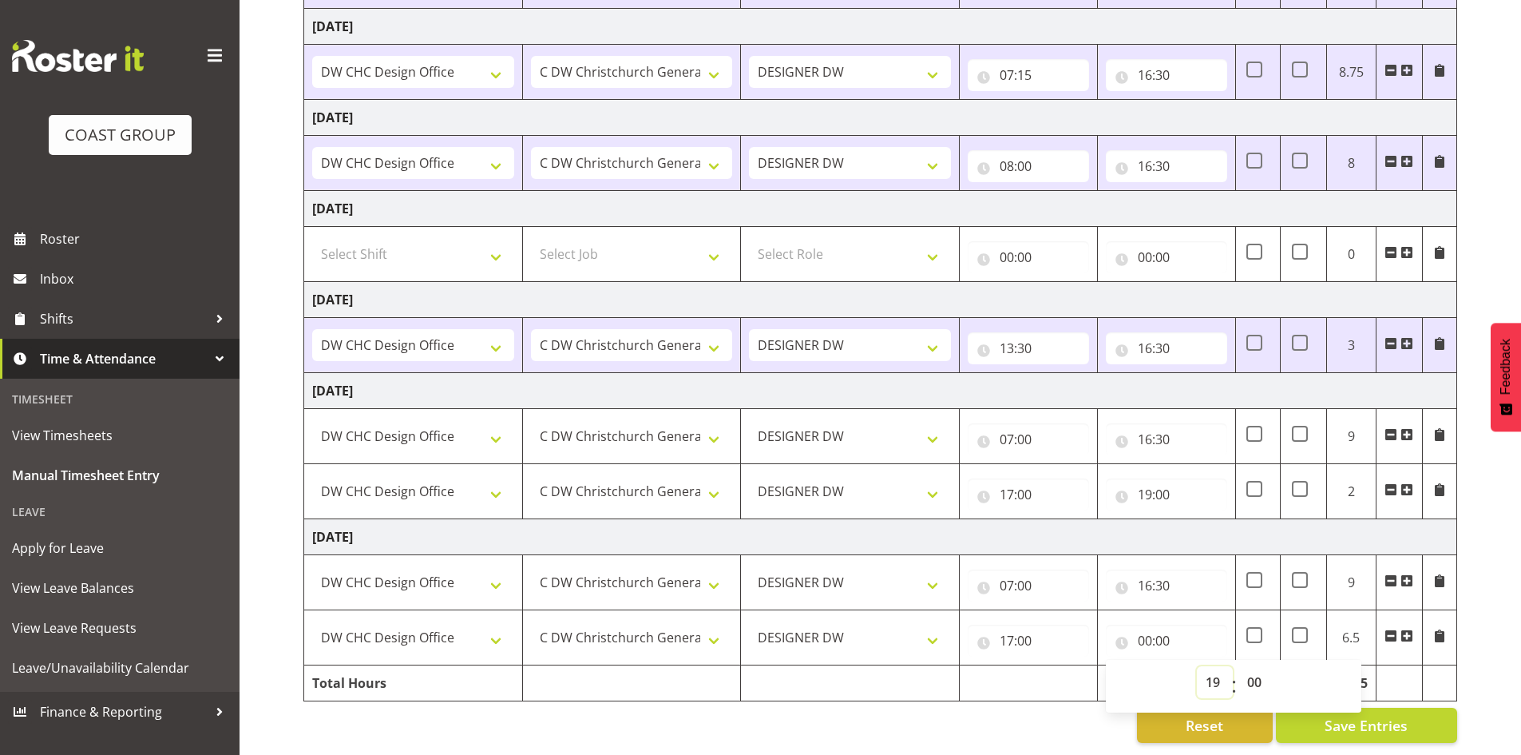
type input "19:00"
click at [1490, 664] on div "[DATE] - [DATE] MEA - Meal Allowance AWA - Away Allowence Shift Job Role Start …" at bounding box center [912, 275] width 1218 height 959
click at [1340, 707] on button "Save Entries" at bounding box center [1366, 724] width 181 height 35
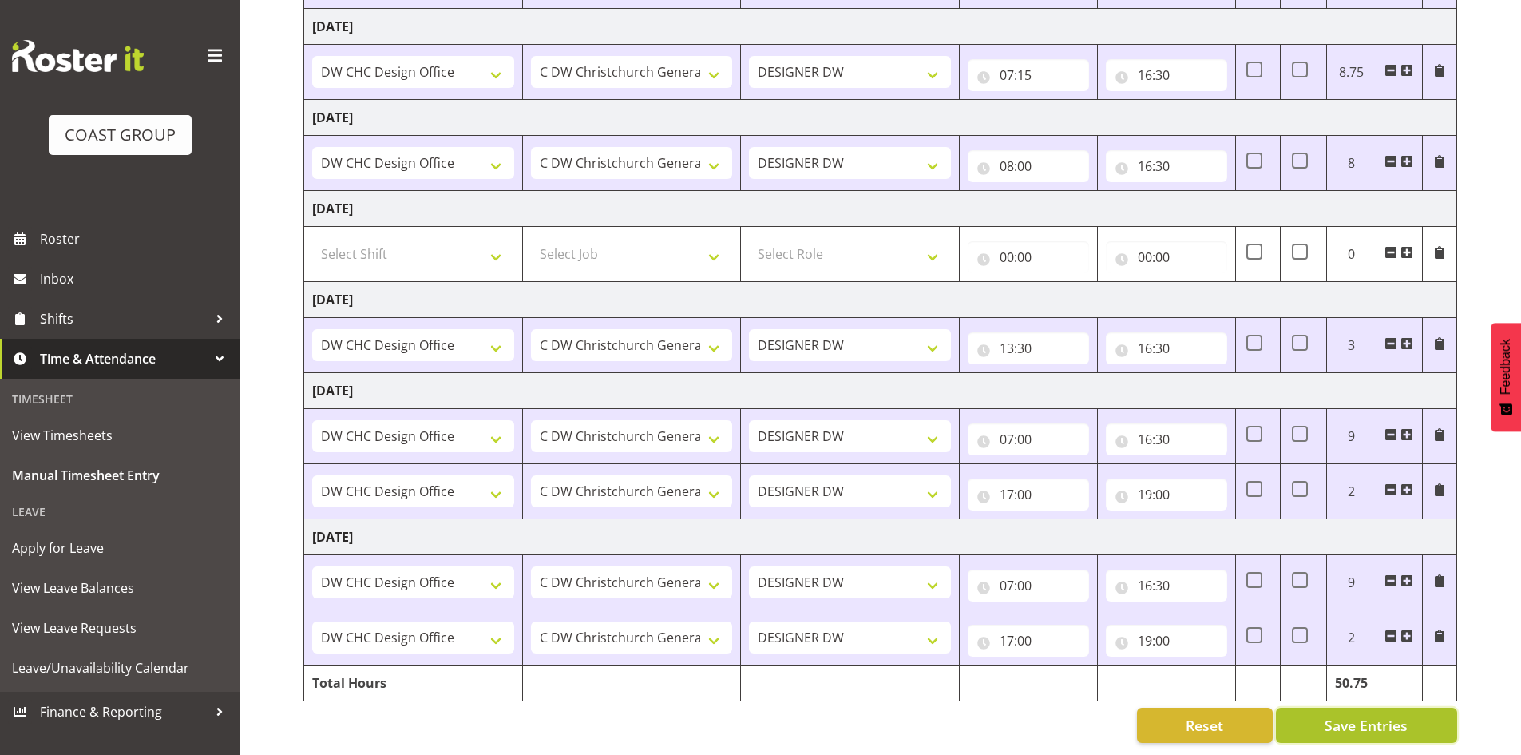
click at [1369, 715] on span "Save Entries" at bounding box center [1366, 725] width 83 height 21
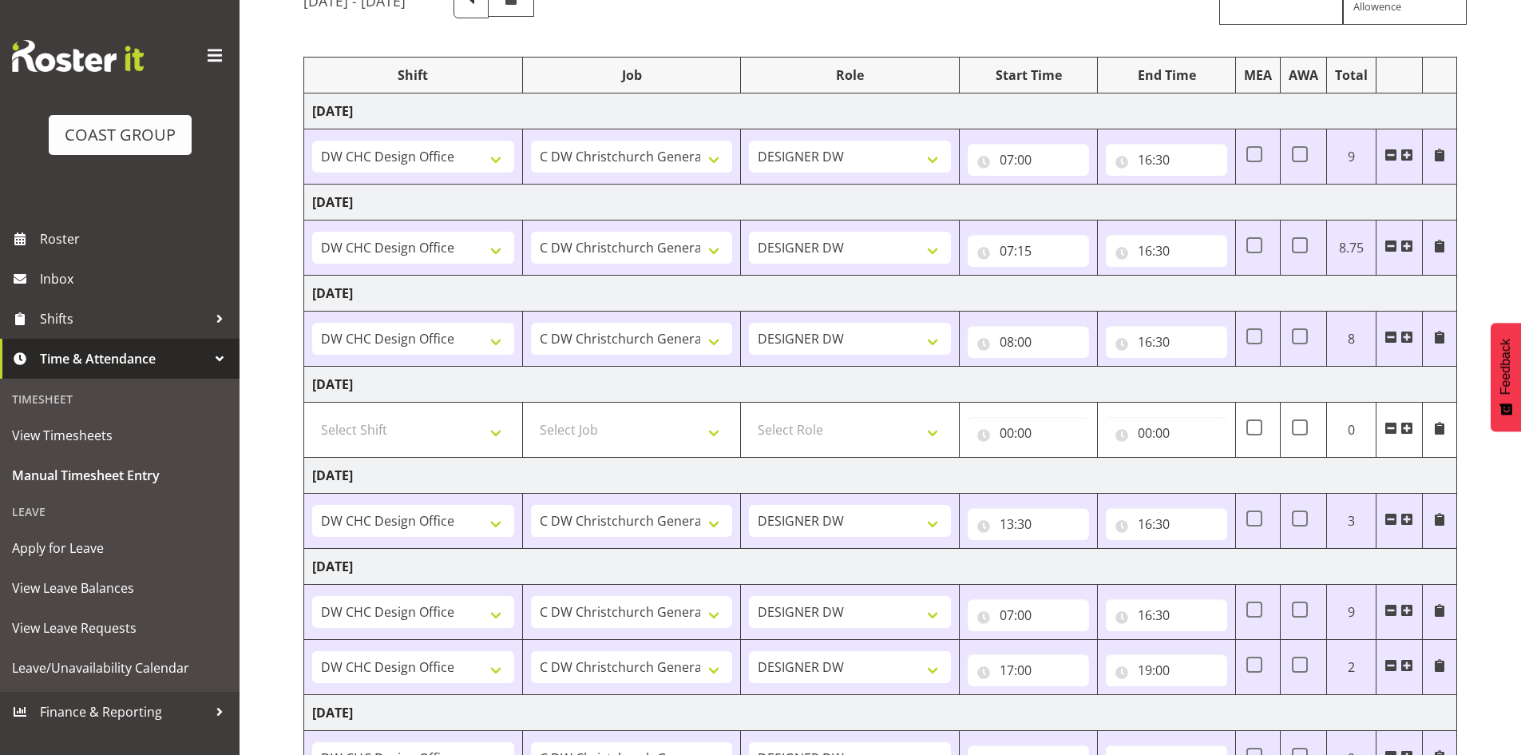
scroll to position [0, 0]
